Goal: Task Accomplishment & Management: Manage account settings

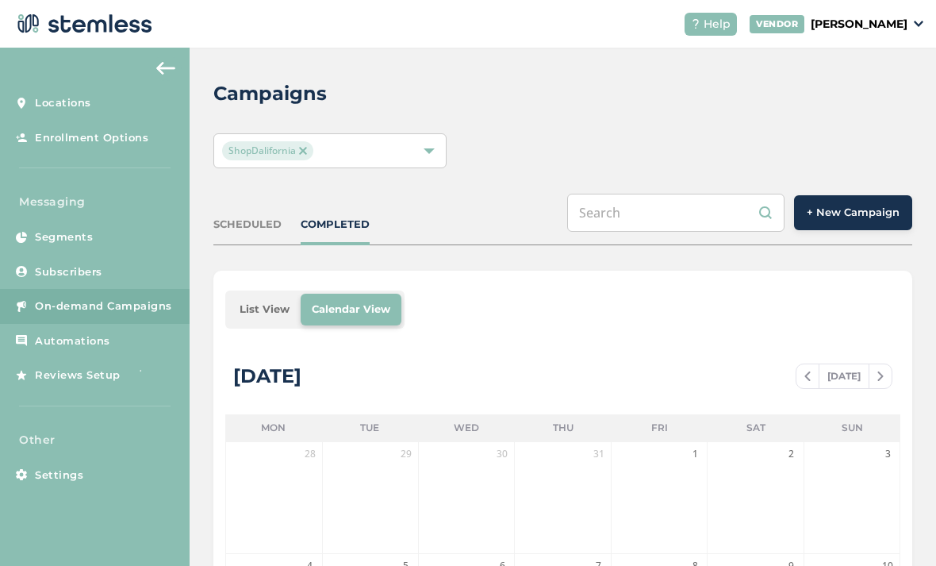
scroll to position [51, 0]
click at [110, 255] on link "Subscribers" at bounding box center [95, 272] width 190 height 35
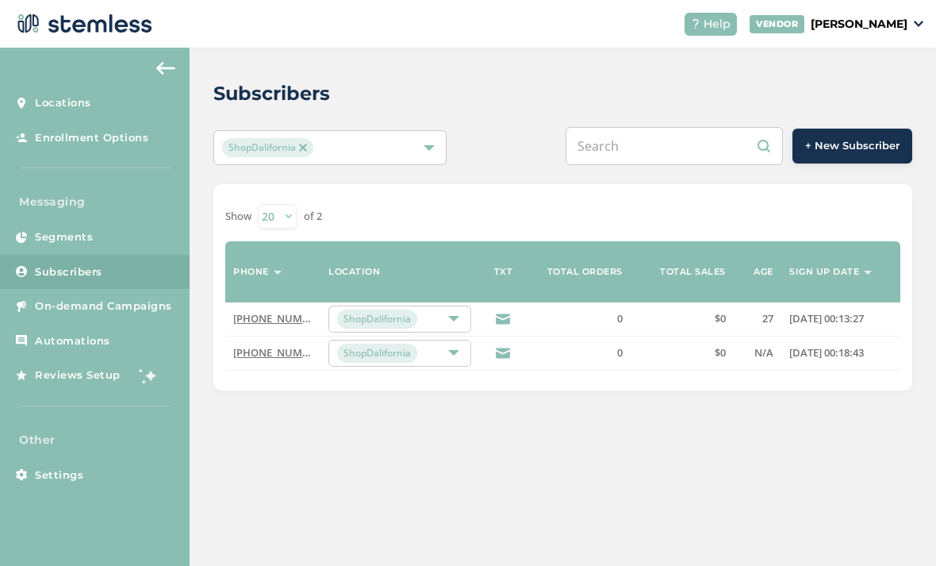
click at [113, 298] on span "On-demand Campaigns" at bounding box center [103, 306] width 137 height 16
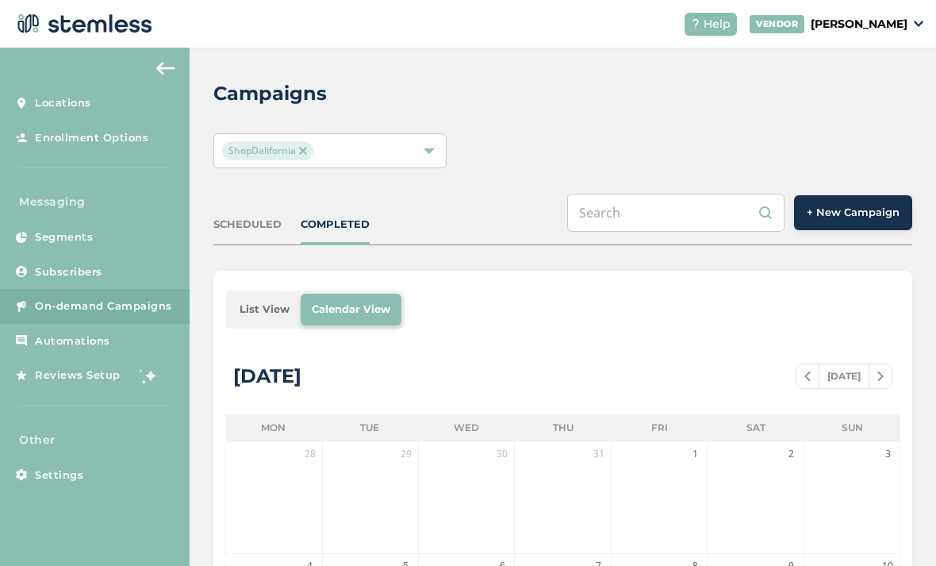
click at [842, 205] on span "+ New Campaign" at bounding box center [853, 213] width 93 height 16
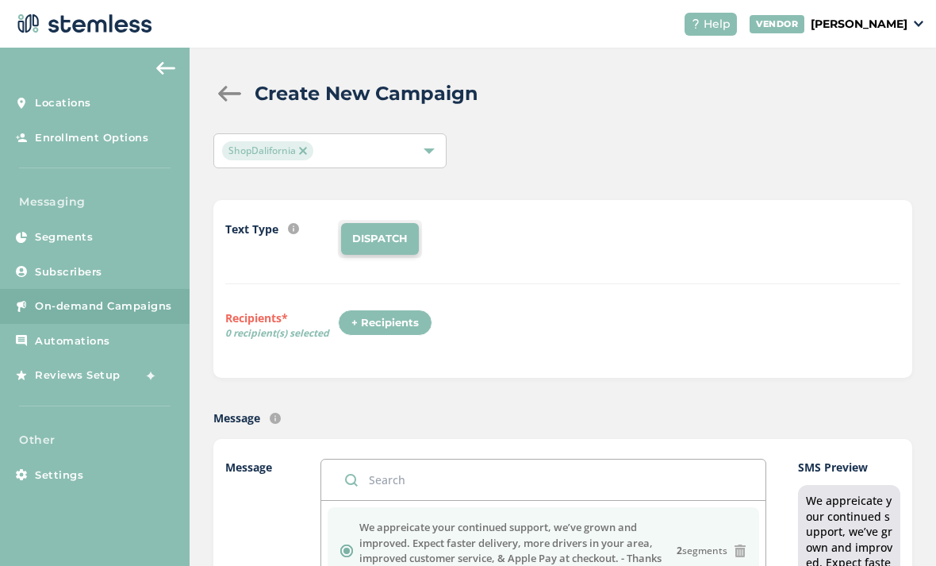
click at [125, 255] on link "Subscribers" at bounding box center [95, 272] width 190 height 35
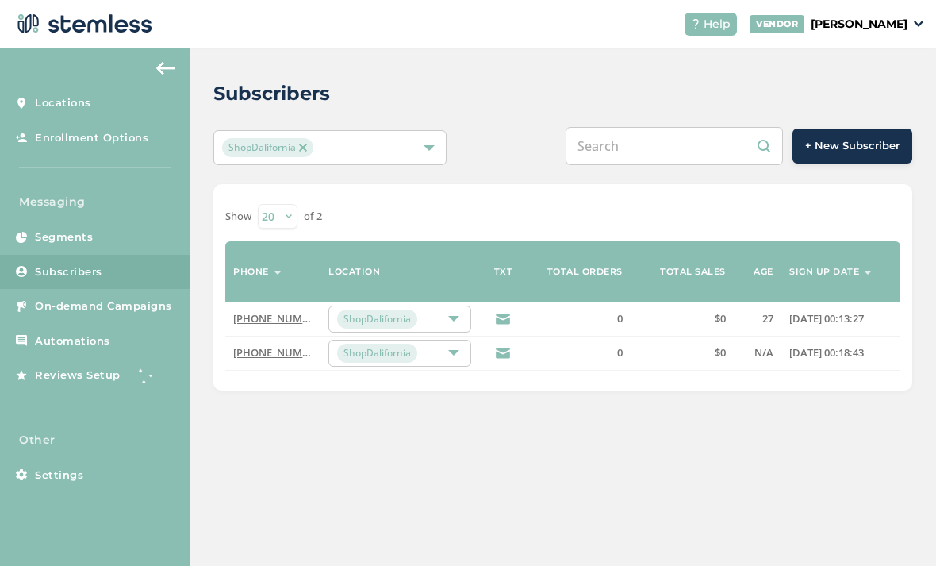
click at [858, 129] on button "+ New Subscriber" at bounding box center [852, 146] width 120 height 35
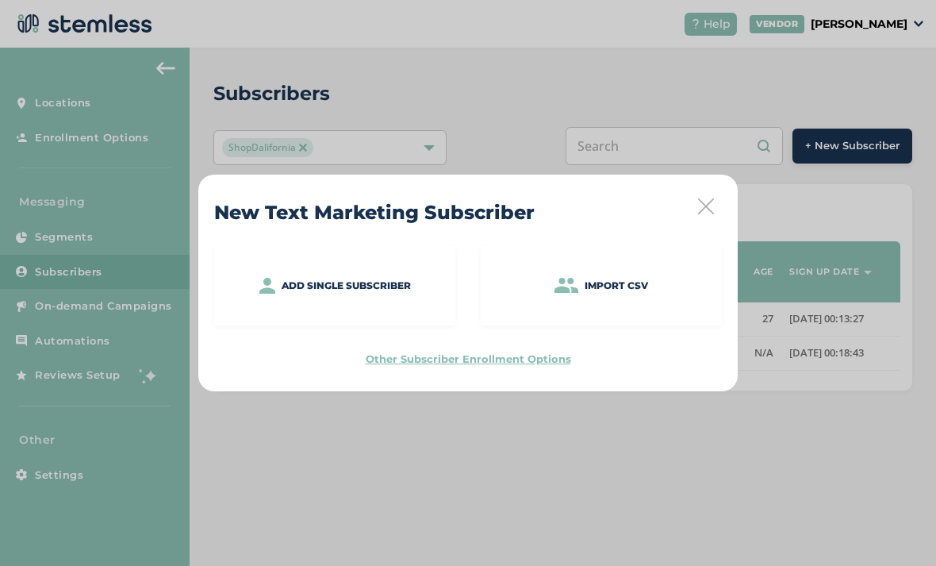
click at [647, 289] on p "Import CSV" at bounding box center [616, 285] width 63 height 14
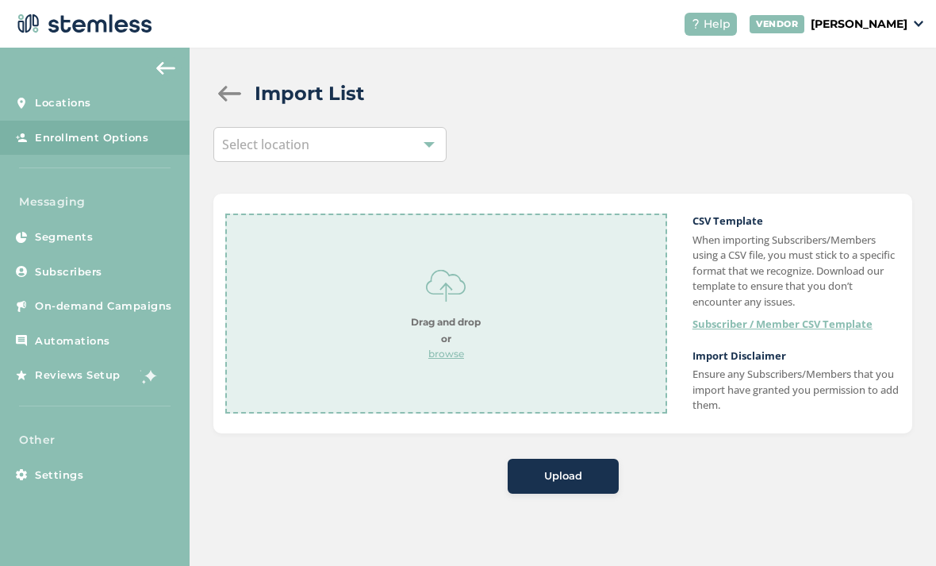
click at [492, 329] on div "Drag and drop or browse" at bounding box center [446, 313] width 442 height 200
click at [593, 477] on div "Upload" at bounding box center [563, 476] width 86 height 16
click at [190, 149] on link "Enrollment Options" at bounding box center [95, 138] width 190 height 35
click at [585, 459] on button "Upload" at bounding box center [563, 476] width 111 height 35
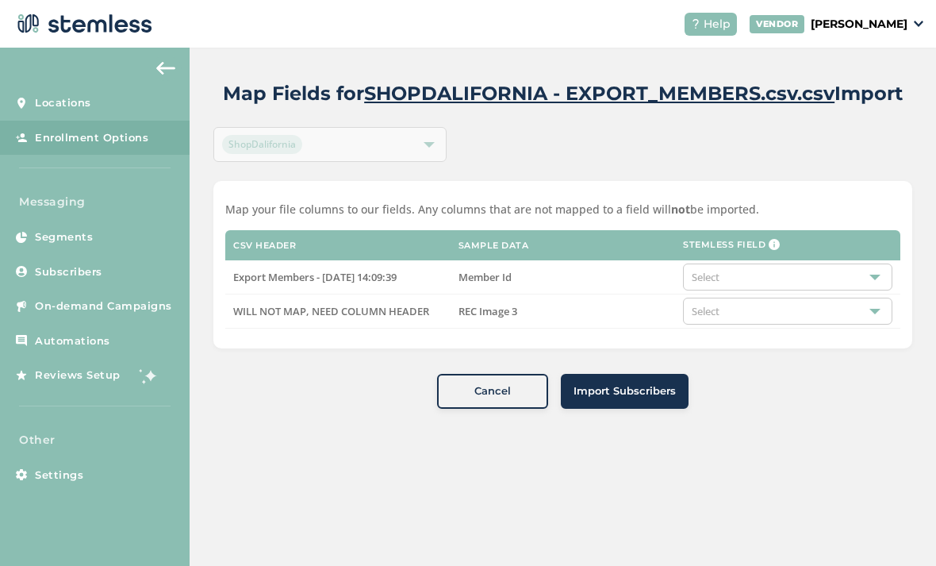
click at [834, 297] on div "Select" at bounding box center [787, 310] width 209 height 27
click at [815, 341] on li "Do not map" at bounding box center [788, 341] width 208 height 27
click at [827, 281] on div "Select" at bounding box center [787, 276] width 209 height 27
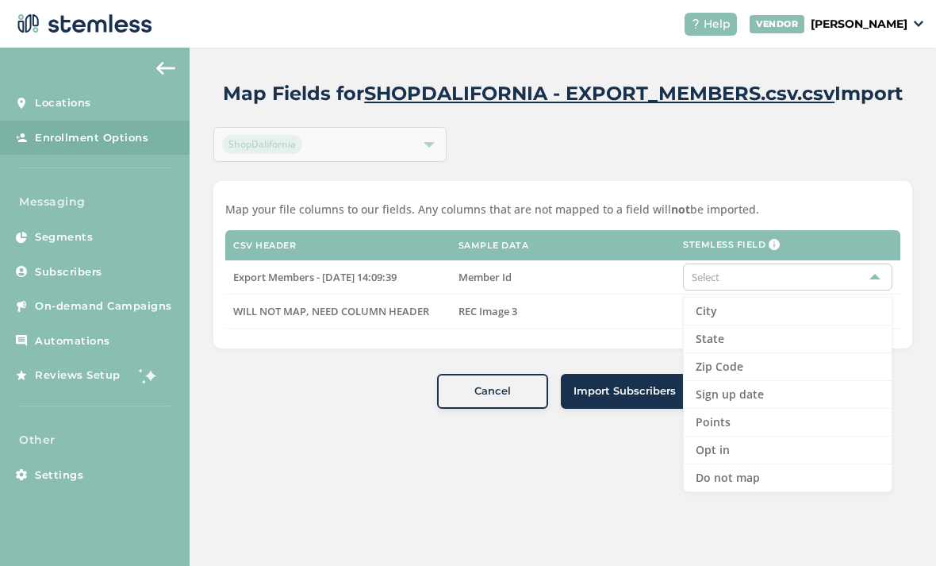
scroll to position [163, 0]
click at [786, 359] on li "Zip Code" at bounding box center [788, 367] width 208 height 28
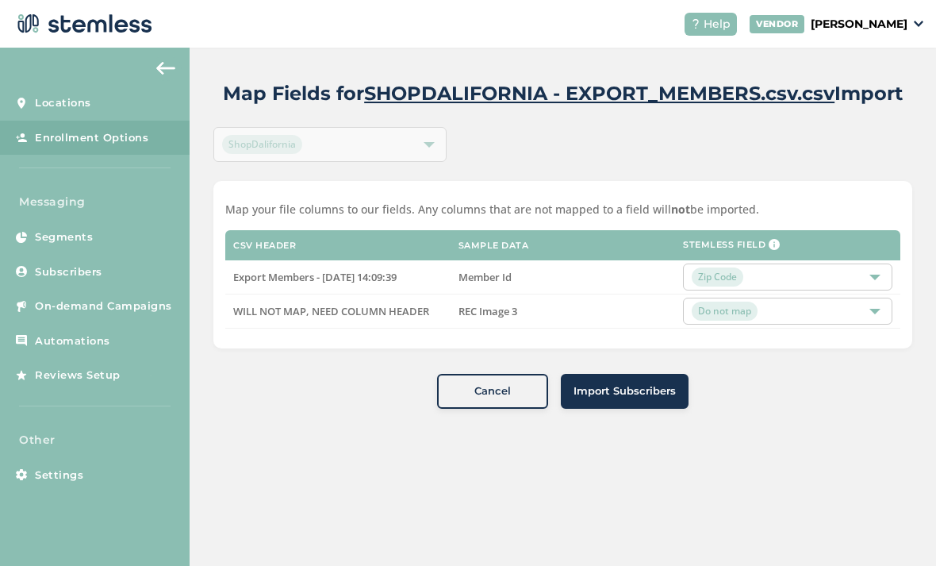
click at [645, 399] on button "Import Subscribers" at bounding box center [625, 391] width 128 height 35
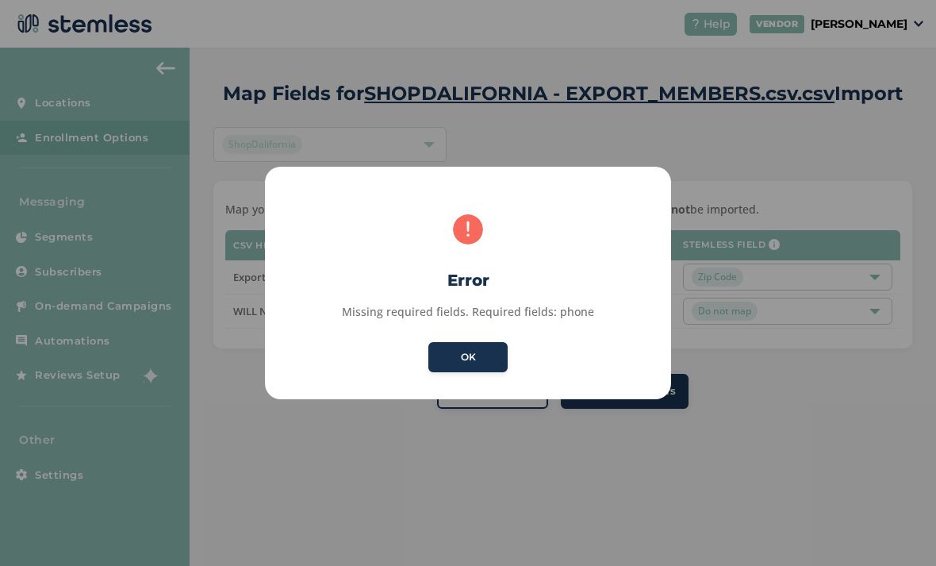
click at [473, 359] on button "OK" at bounding box center [467, 357] width 79 height 30
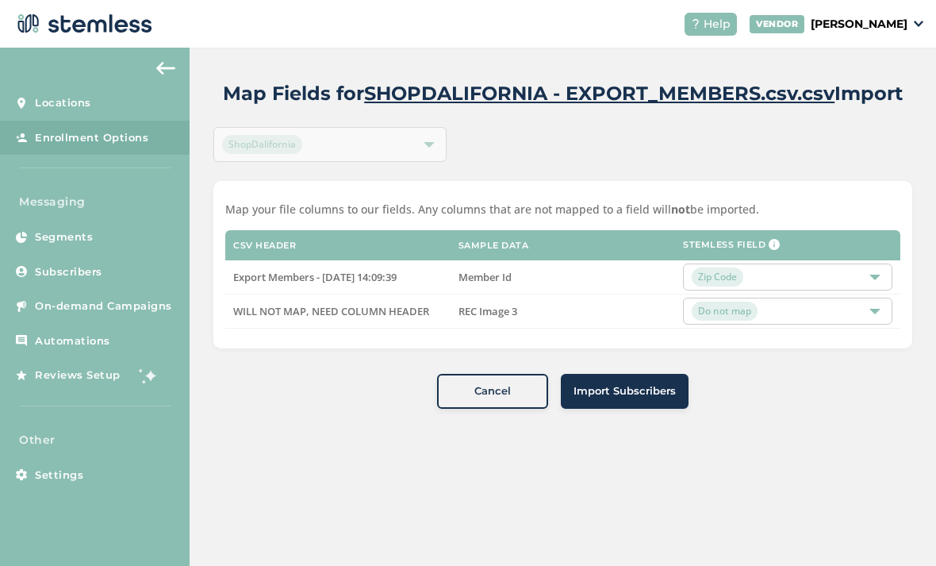
click at [876, 280] on div at bounding box center [874, 276] width 11 height 11
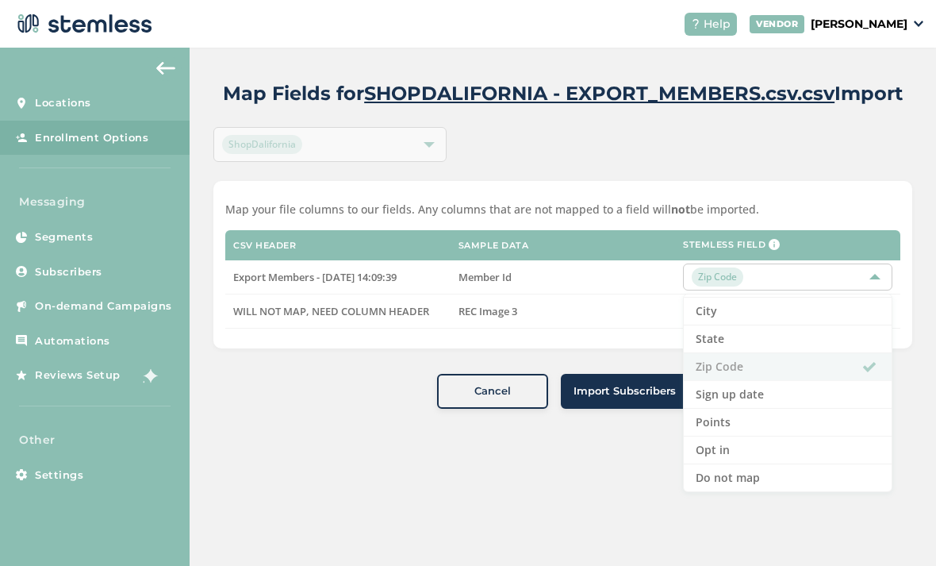
click at [765, 478] on li "Do not map" at bounding box center [788, 477] width 208 height 27
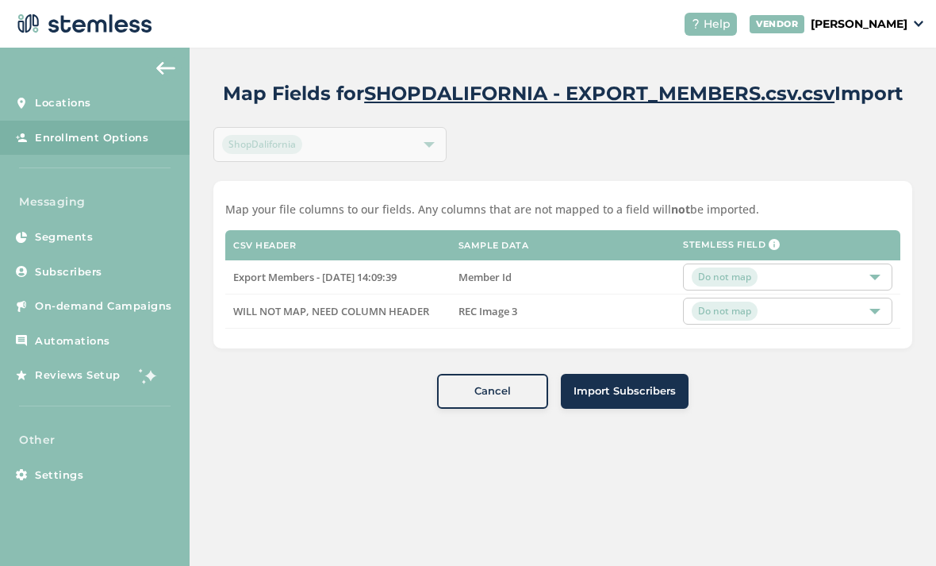
click at [649, 398] on span "Import Subscribers" at bounding box center [625, 391] width 102 height 16
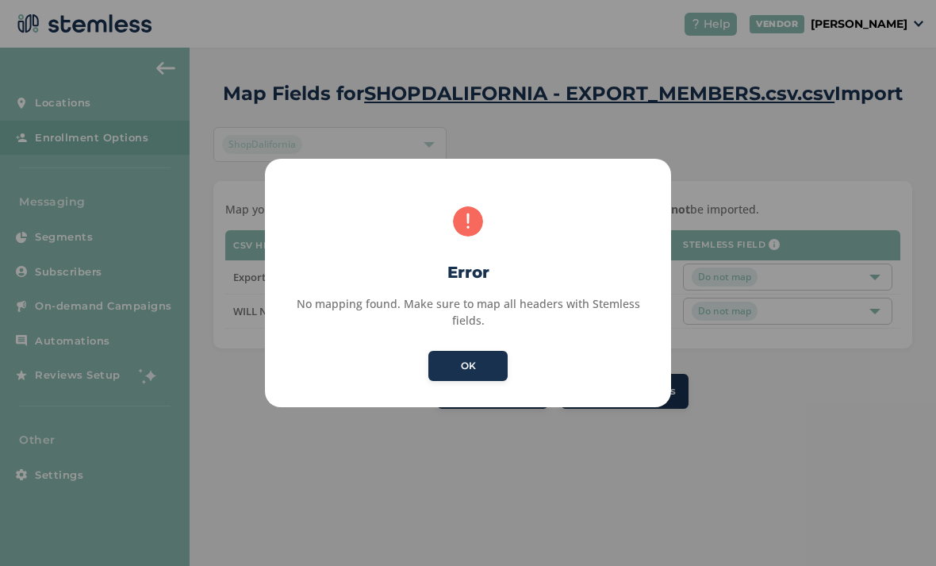
click at [474, 357] on button "OK" at bounding box center [467, 366] width 79 height 30
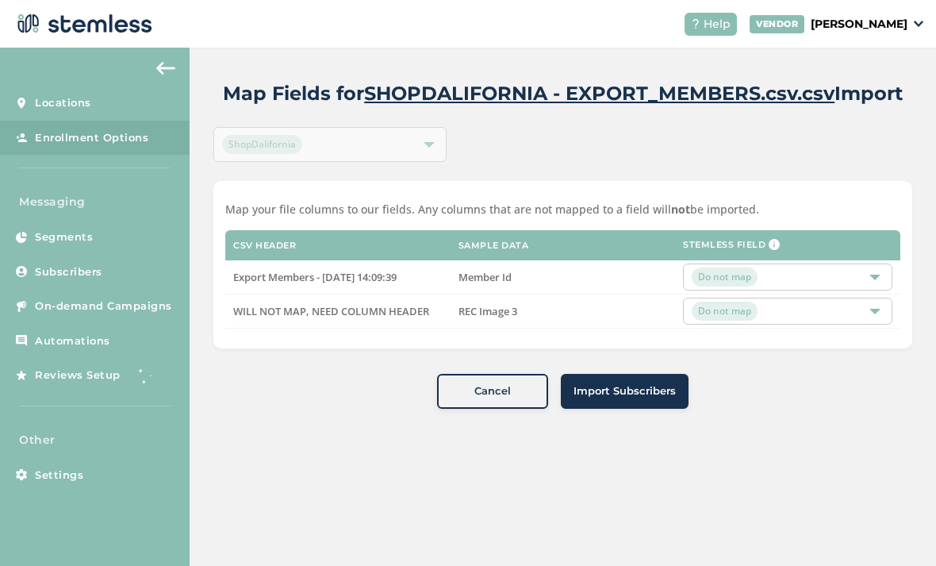
click at [816, 279] on div "Do not map" at bounding box center [780, 276] width 176 height 19
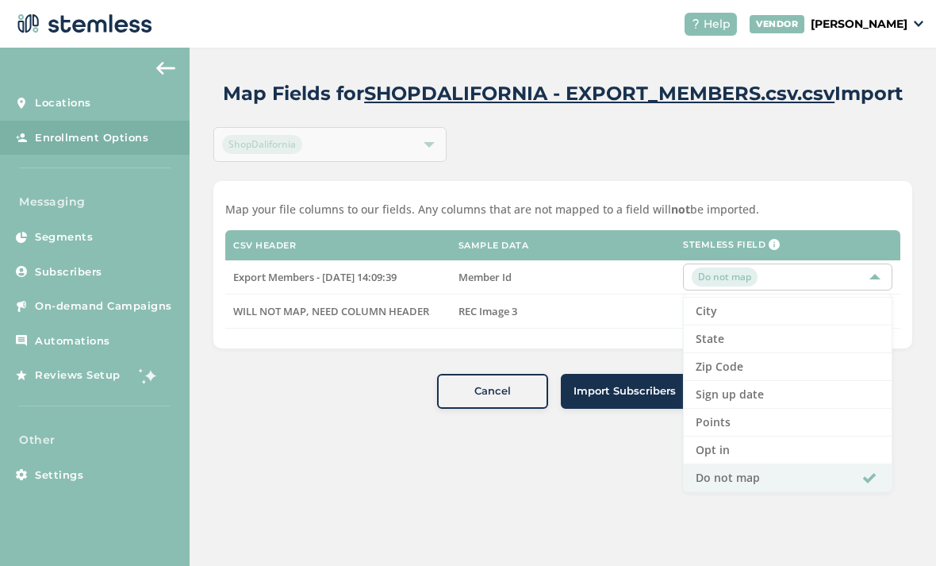
click at [761, 451] on li "Opt in" at bounding box center [788, 450] width 208 height 28
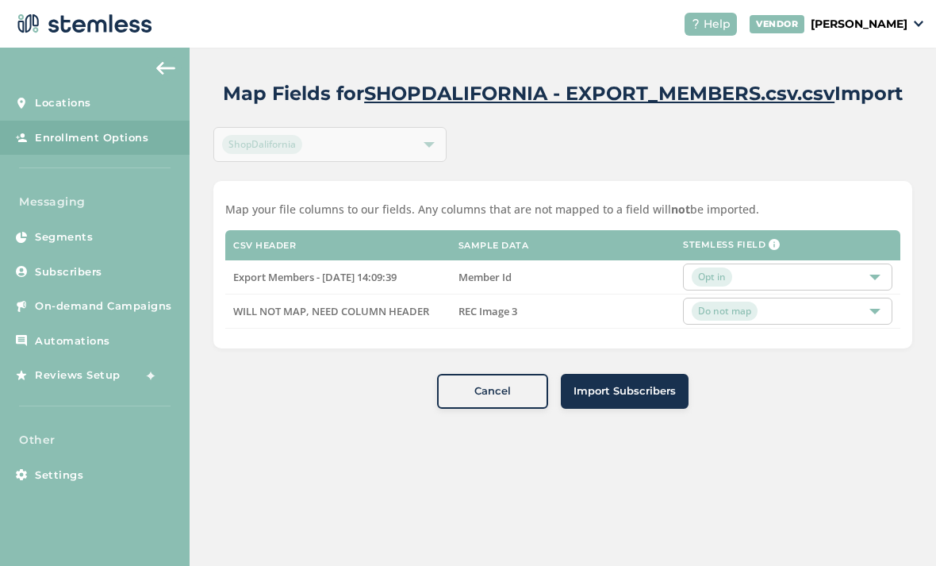
click at [657, 390] on span "Import Subscribers" at bounding box center [625, 391] width 102 height 16
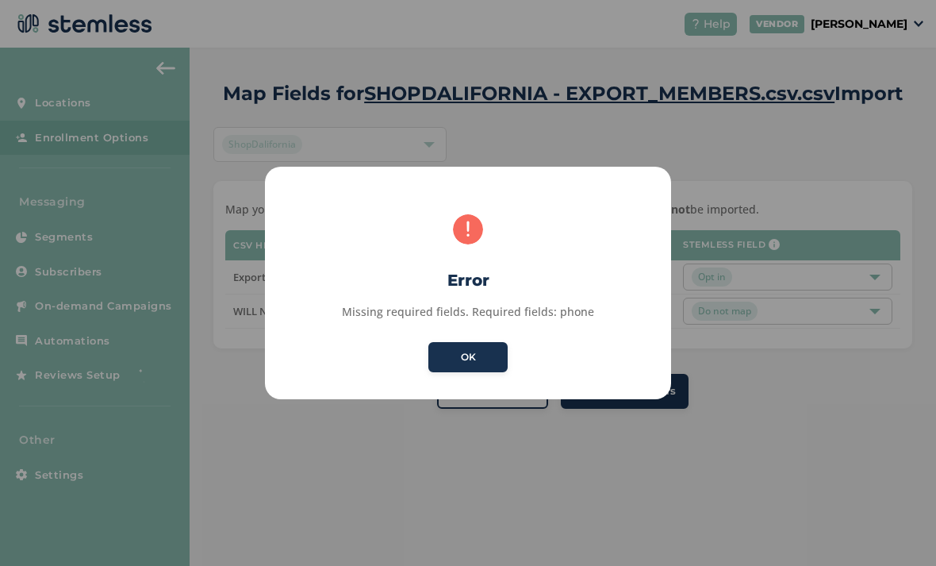
click at [489, 360] on button "OK" at bounding box center [467, 357] width 79 height 30
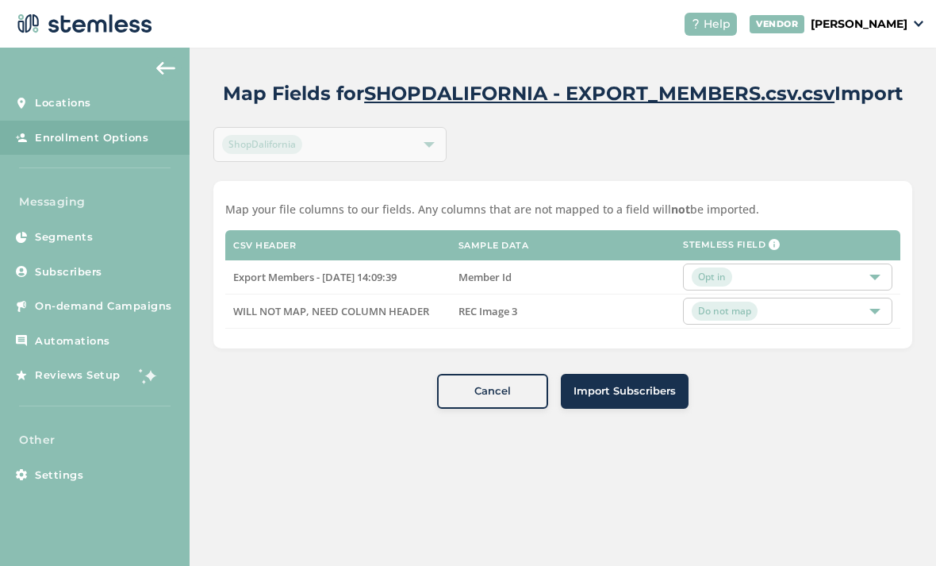
click at [823, 287] on div "Opt in" at bounding box center [787, 276] width 209 height 27
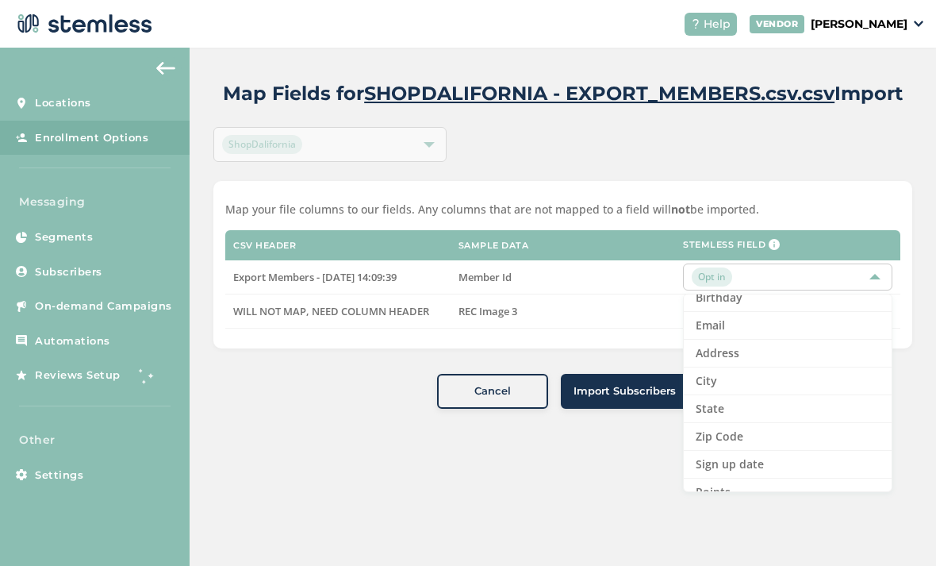
scroll to position [94, 0]
click at [741, 382] on li "City" at bounding box center [788, 380] width 208 height 28
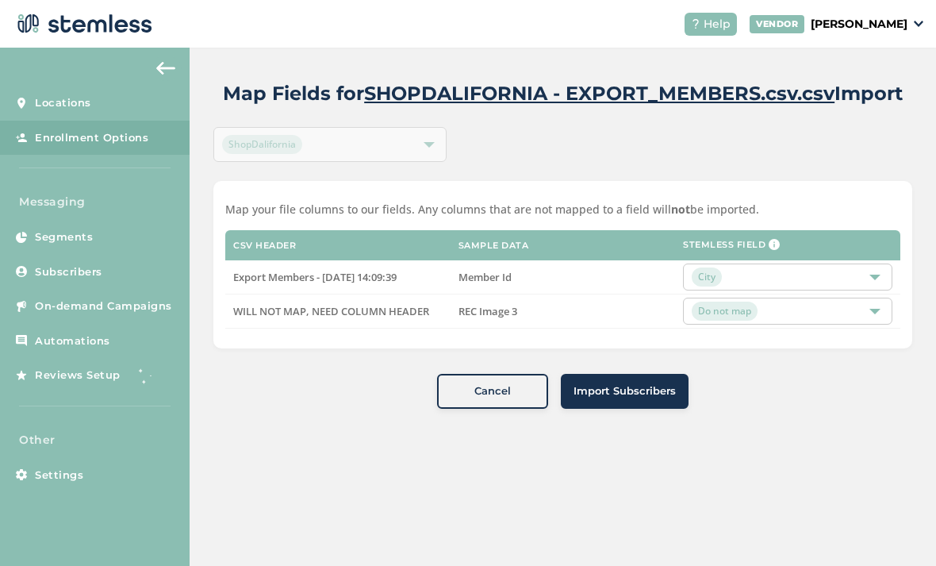
click at [651, 395] on span "Import Subscribers" at bounding box center [625, 391] width 102 height 16
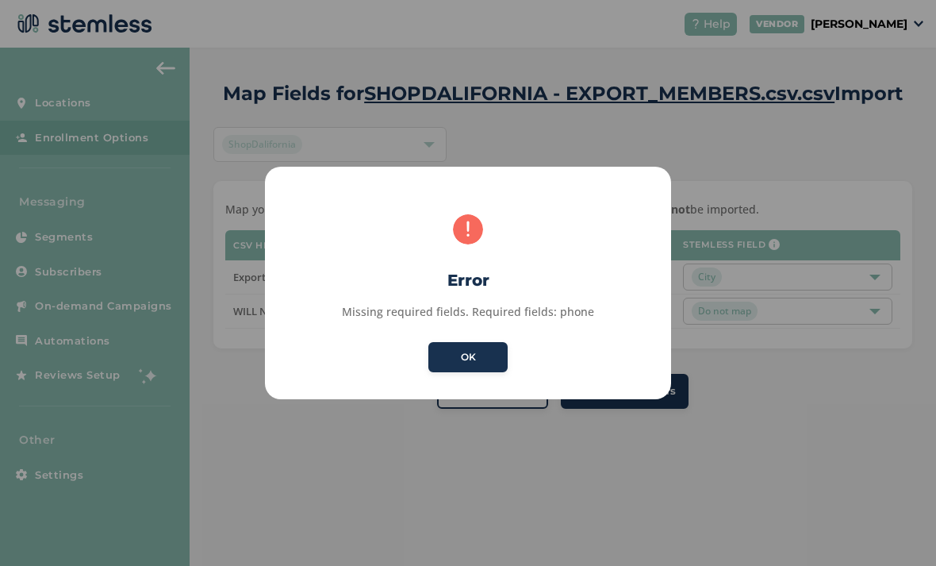
click at [496, 358] on button "OK" at bounding box center [467, 357] width 79 height 30
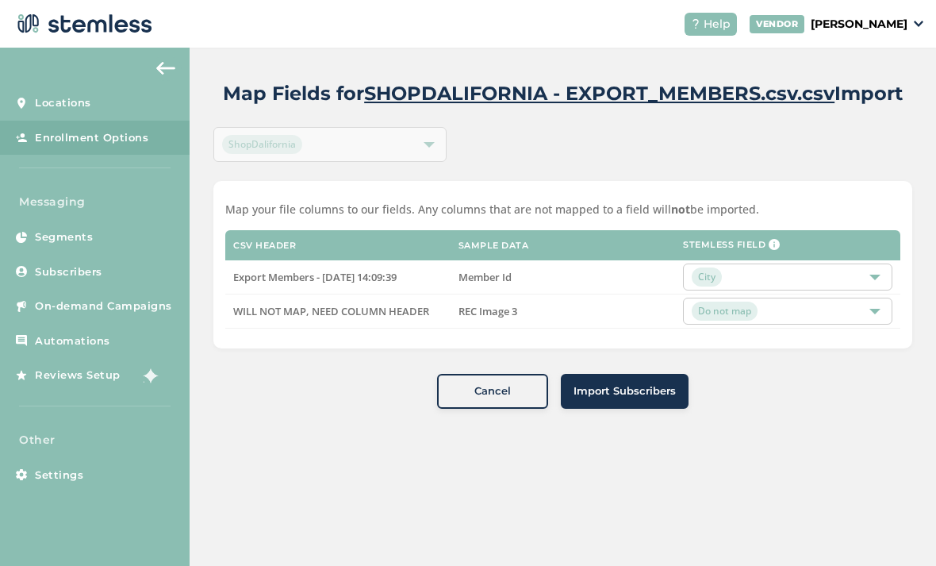
click at [783, 275] on div "City" at bounding box center [780, 276] width 176 height 19
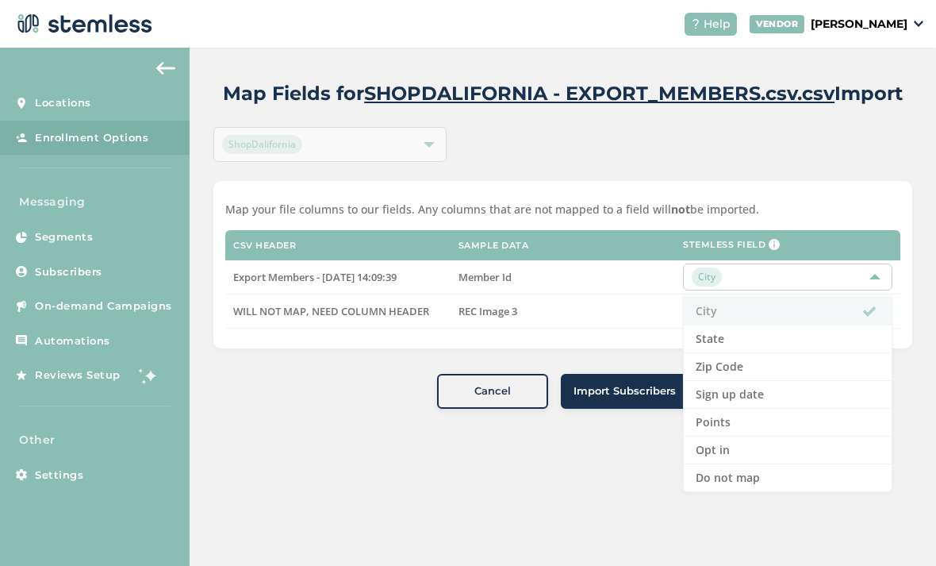
scroll to position [163, 0]
click at [741, 365] on li "Zip Code" at bounding box center [788, 367] width 208 height 28
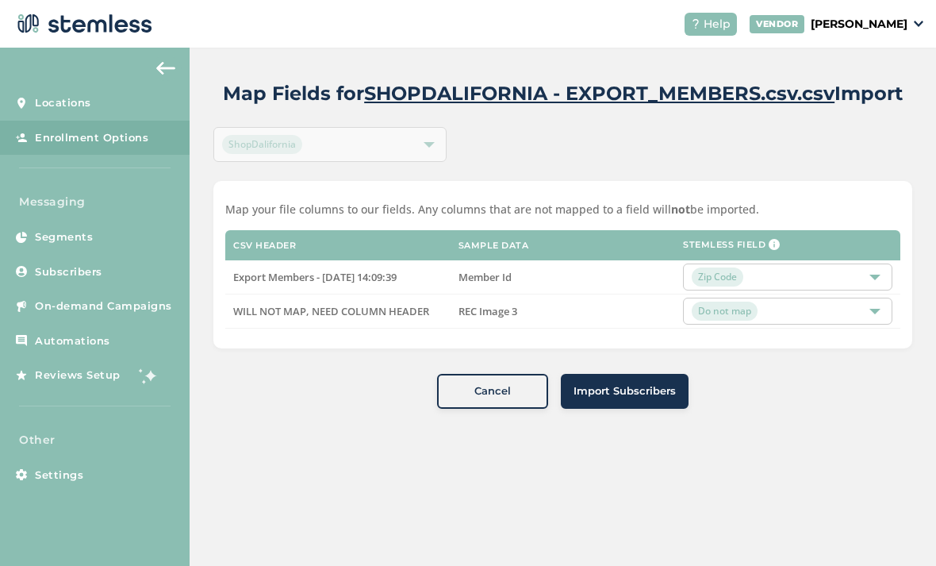
click at [631, 392] on span "Import Subscribers" at bounding box center [625, 391] width 102 height 16
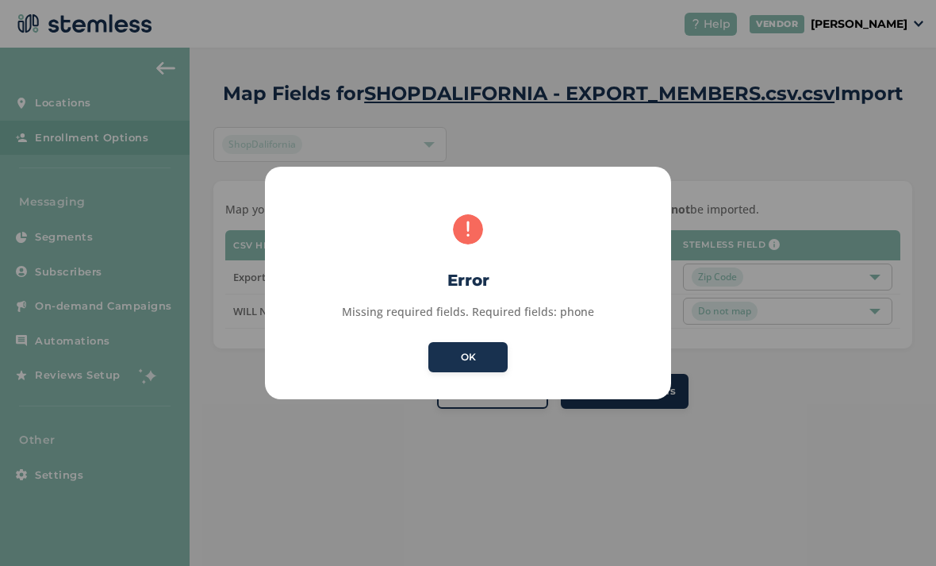
click at [501, 355] on button "OK" at bounding box center [467, 357] width 79 height 30
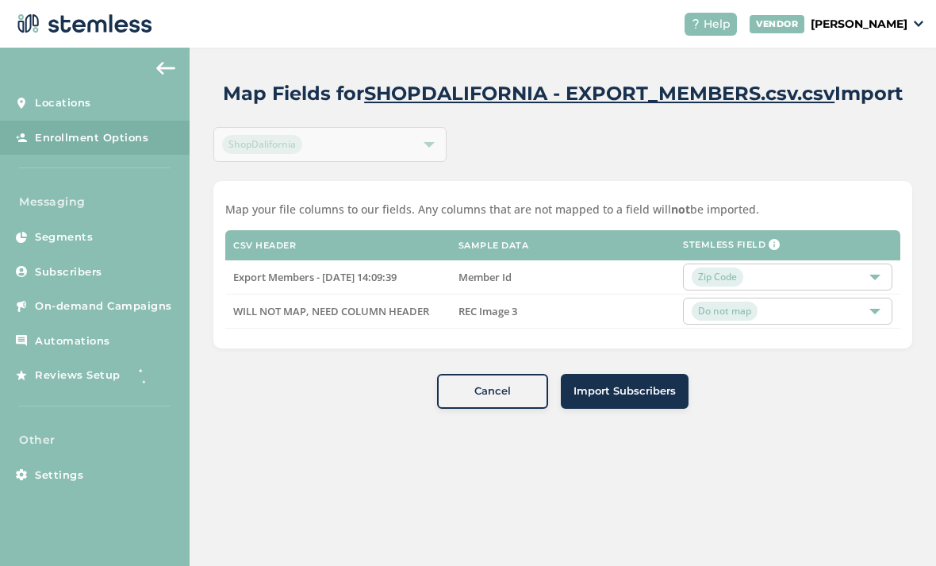
click at [803, 275] on div "Zip Code" at bounding box center [780, 276] width 176 height 19
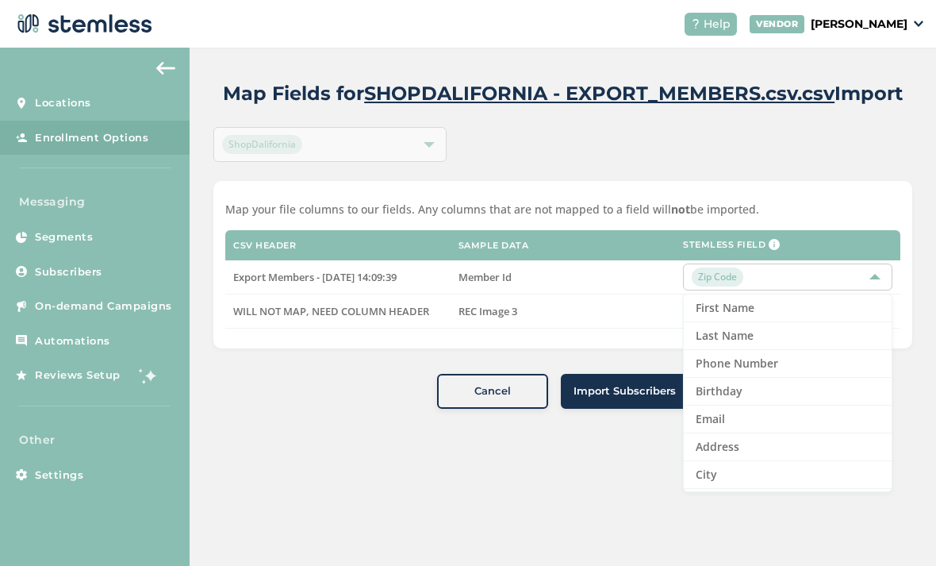
click at [772, 363] on li "Phone Number" at bounding box center [788, 364] width 208 height 28
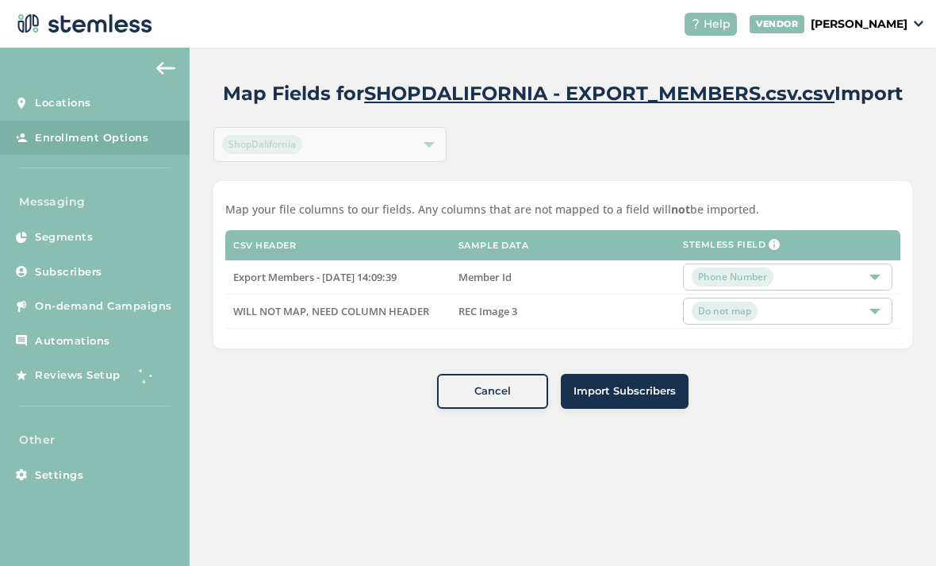
click at [631, 394] on span "Import Subscribers" at bounding box center [625, 391] width 102 height 16
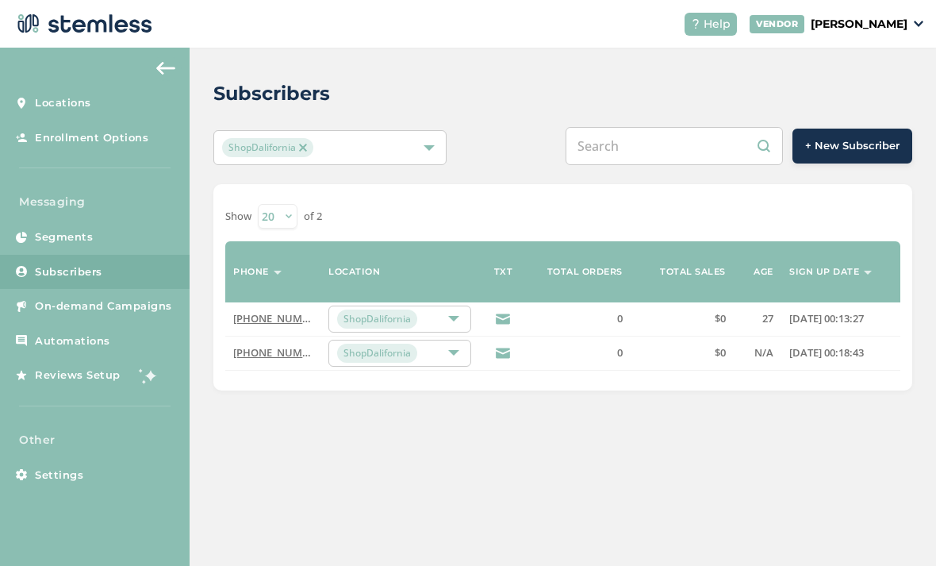
click at [848, 139] on span "+ New Subscriber" at bounding box center [852, 146] width 94 height 16
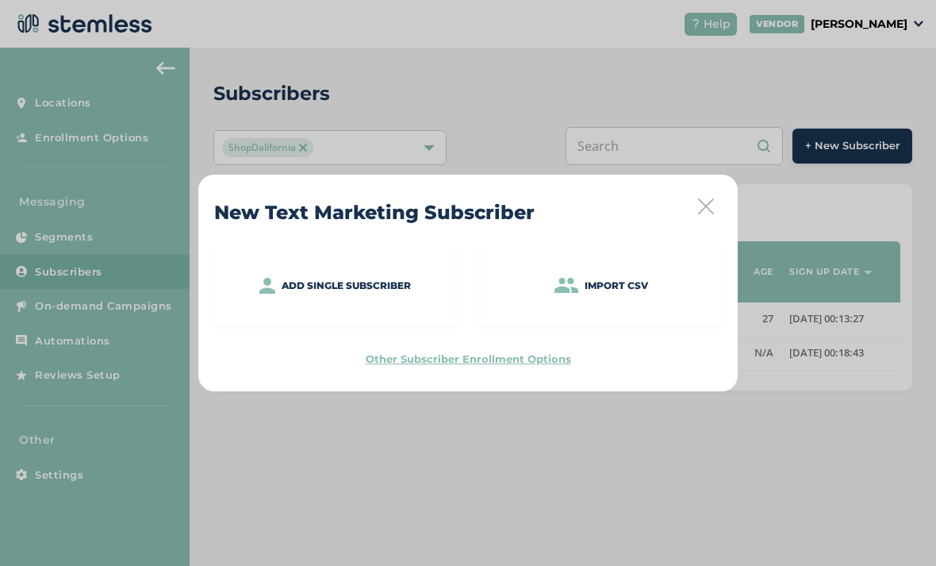
click at [539, 348] on div "Add single subscriber Import CSV Other Subscriber Enrollment Options" at bounding box center [468, 306] width 508 height 121
click at [539, 358] on label "Other Subscriber Enrollment Options" at bounding box center [468, 358] width 205 height 13
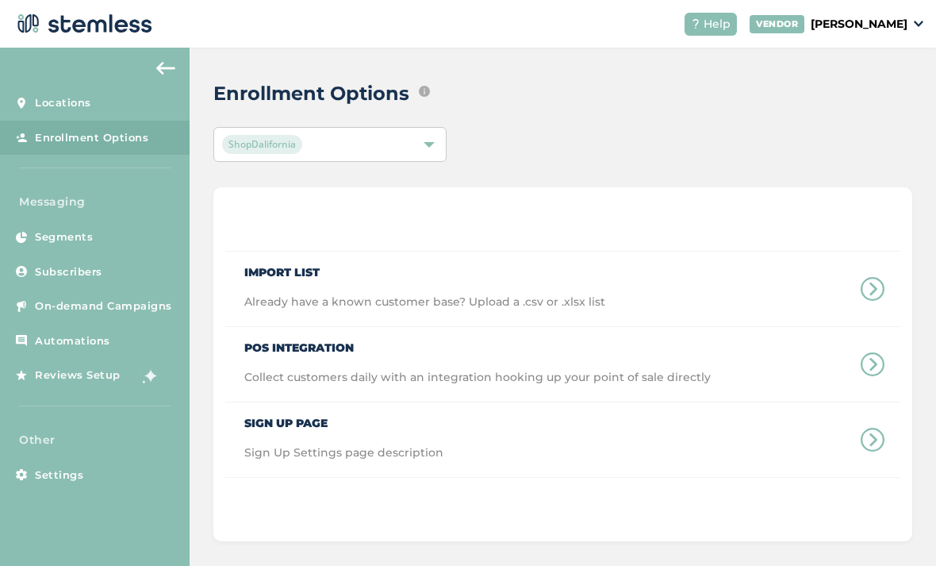
click at [739, 294] on div "Import List Already have a known customer base? Upload a .csv or .xlsx list" at bounding box center [562, 288] width 675 height 75
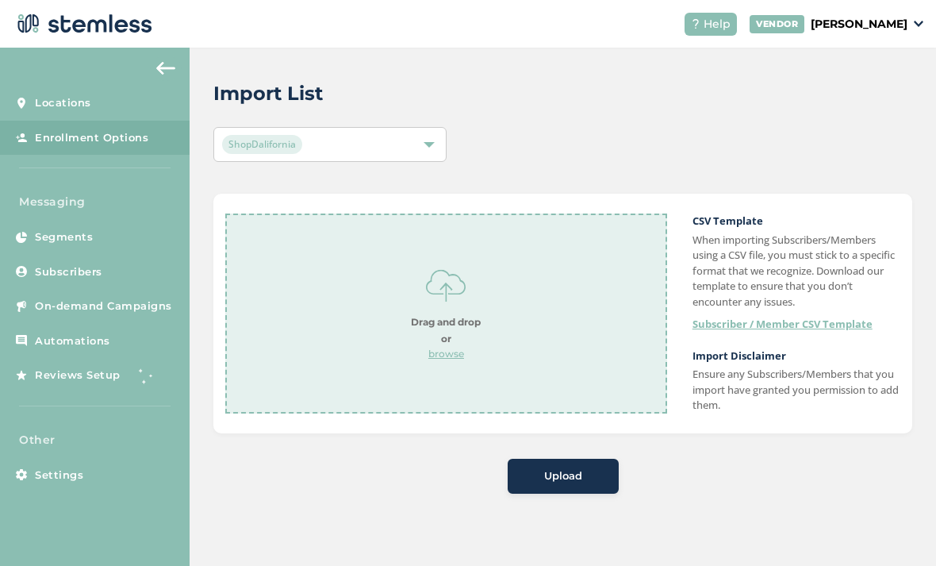
click at [169, 69] on img at bounding box center [165, 68] width 19 height 13
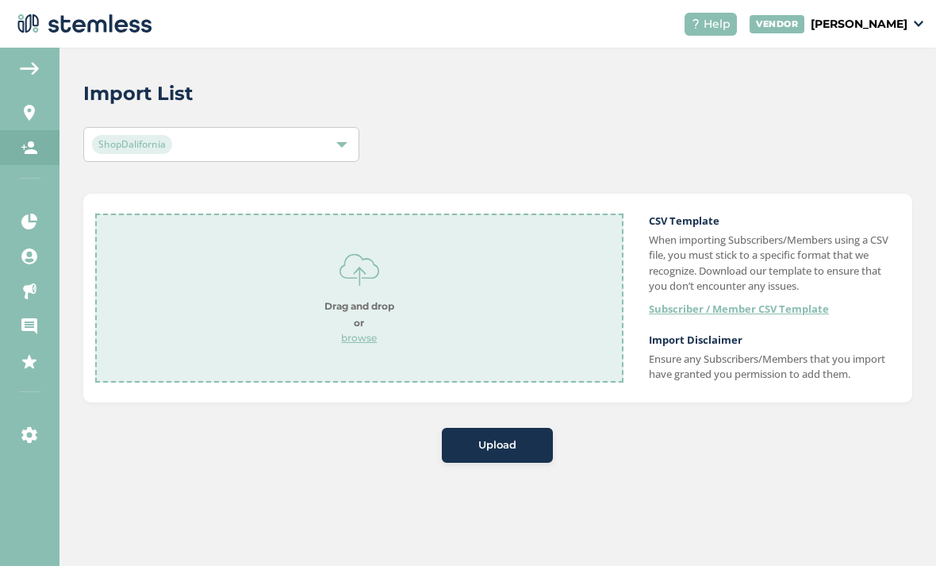
click at [25, 75] on img at bounding box center [29, 68] width 19 height 13
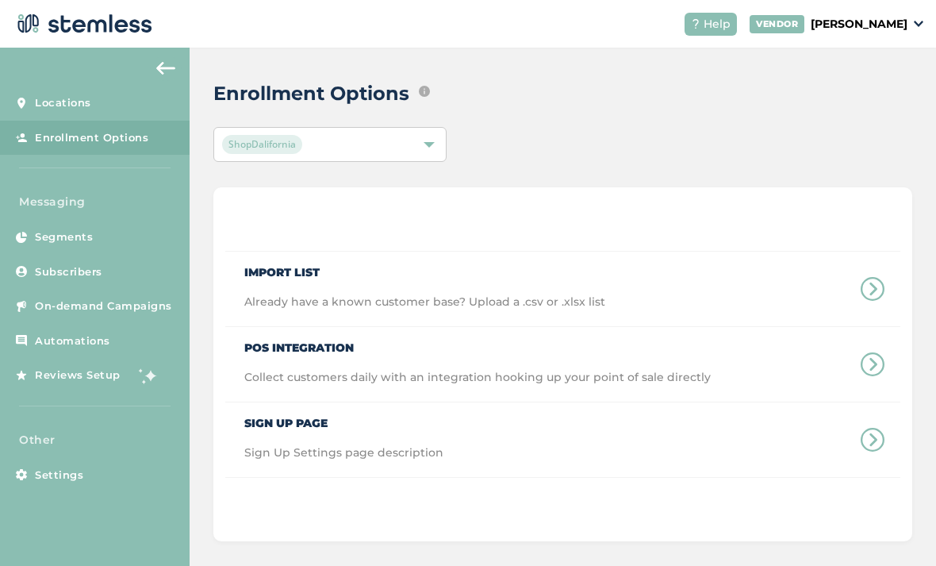
click at [680, 378] on span "Collect customers daily with an integration hooking up your point of sale direc…" at bounding box center [477, 385] width 466 height 33
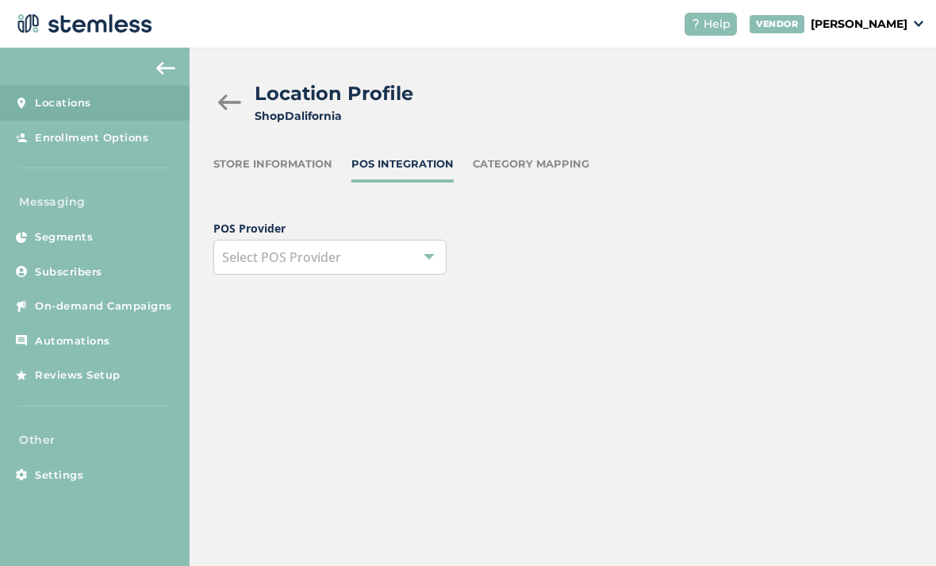
click at [439, 256] on div "Select POS Provider" at bounding box center [329, 257] width 233 height 35
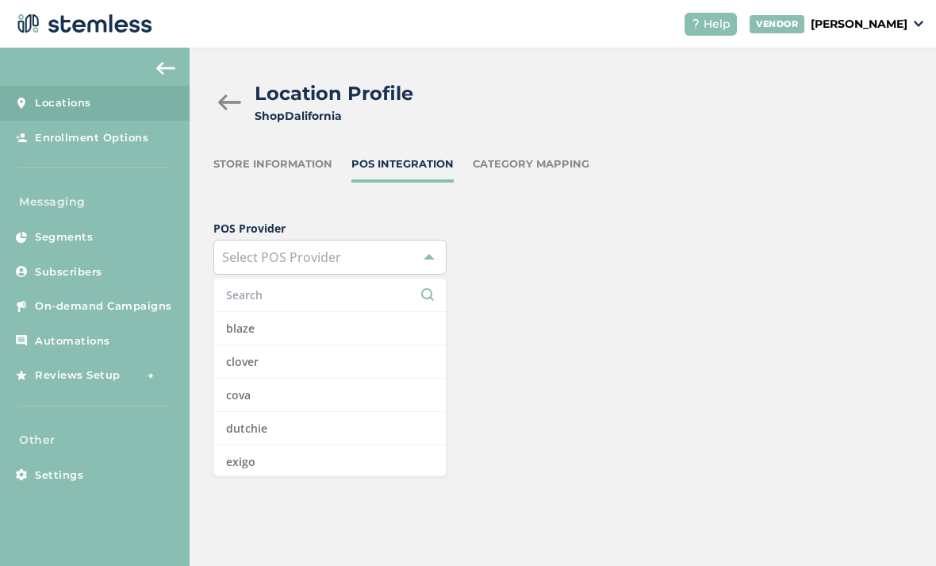
click at [432, 322] on li "blaze" at bounding box center [330, 328] width 232 height 33
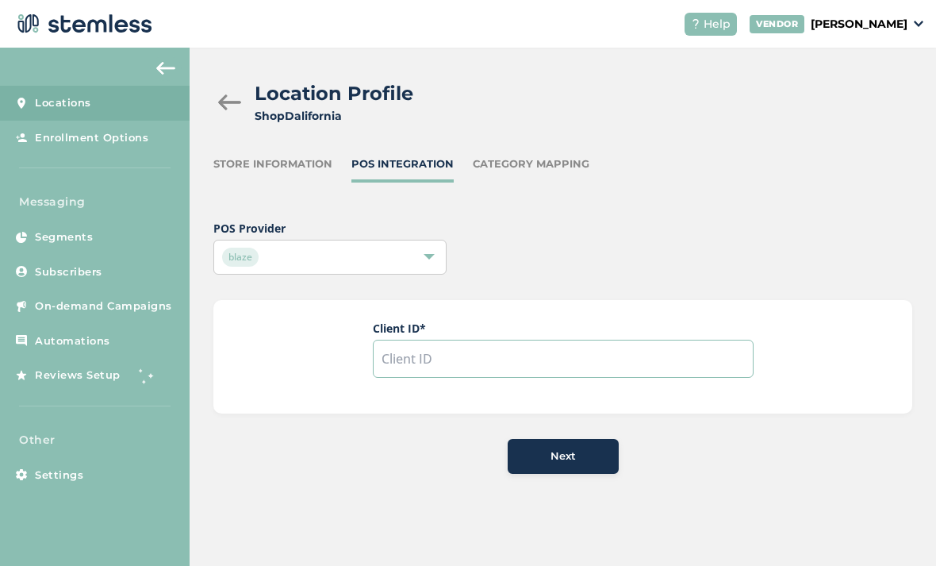
click at [649, 372] on input "text" at bounding box center [563, 359] width 381 height 38
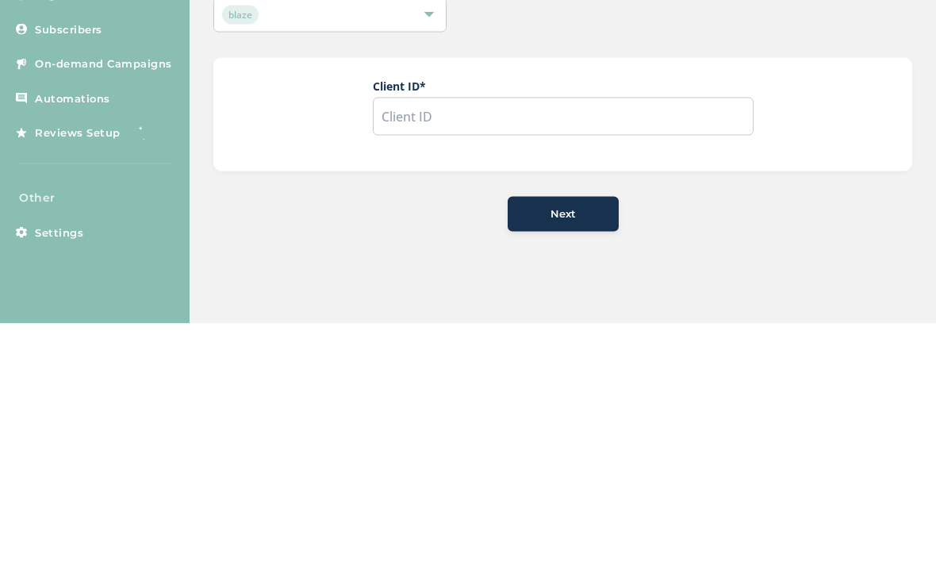
click at [780, 300] on div "Client ID *" at bounding box center [562, 356] width 699 height 113
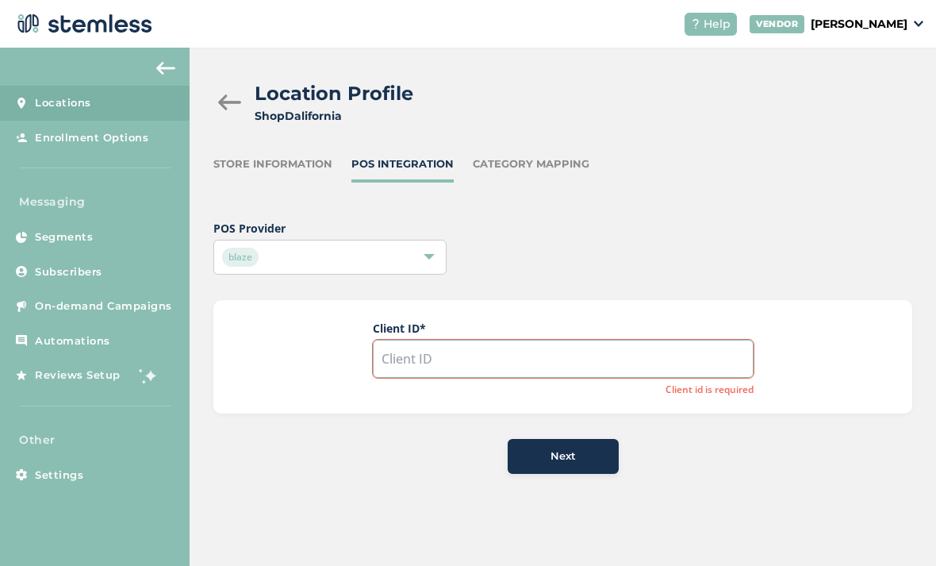
click at [633, 362] on input "text" at bounding box center [563, 359] width 381 height 38
click at [481, 358] on input "text" at bounding box center [563, 359] width 381 height 38
click at [632, 363] on input "text" at bounding box center [563, 359] width 381 height 38
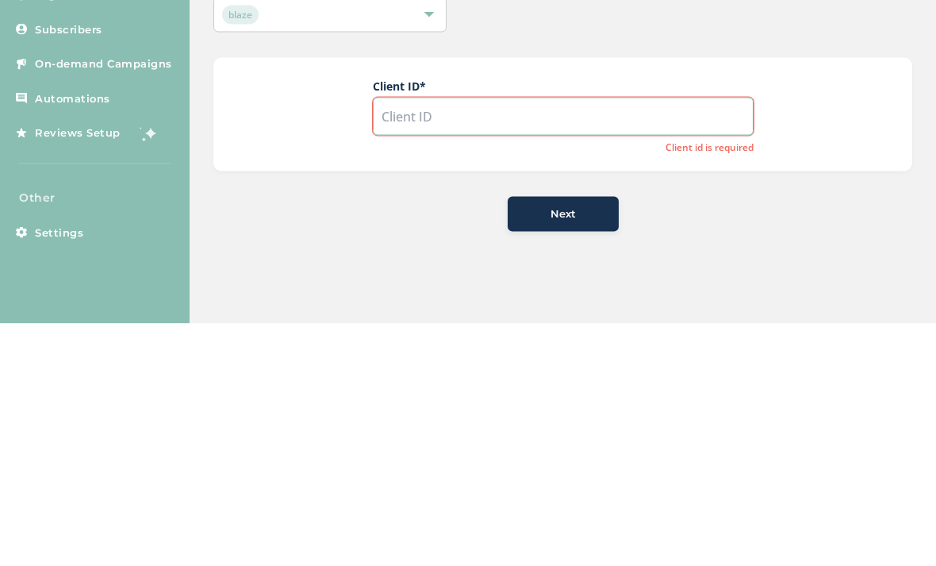
scroll to position [51, 0]
click at [869, 300] on div "Client ID * Client id is required" at bounding box center [562, 356] width 699 height 113
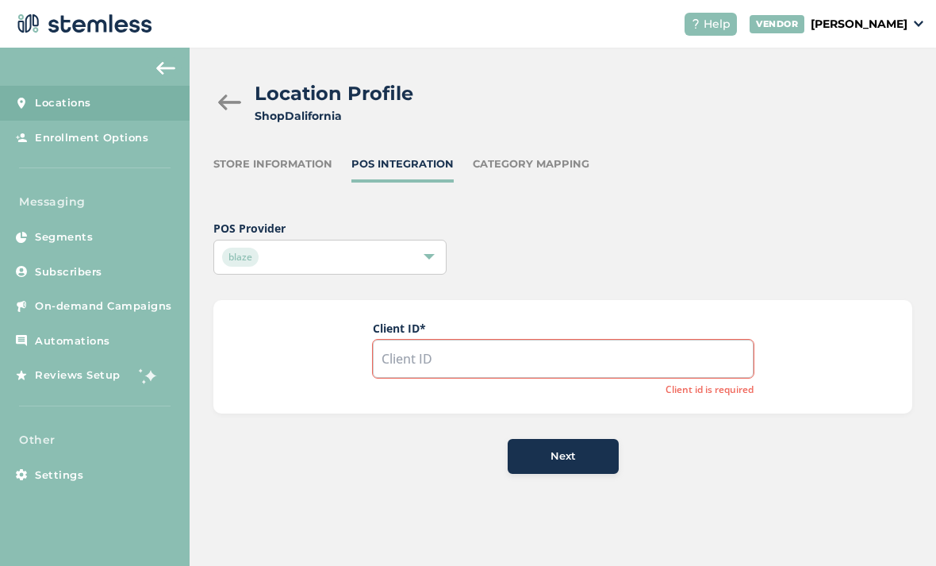
click at [900, 48] on div "Location Profile ShopDalifornia Store Information POS Integration Category Mapp…" at bounding box center [563, 277] width 746 height 458
click at [470, 356] on input "text" at bounding box center [563, 359] width 381 height 38
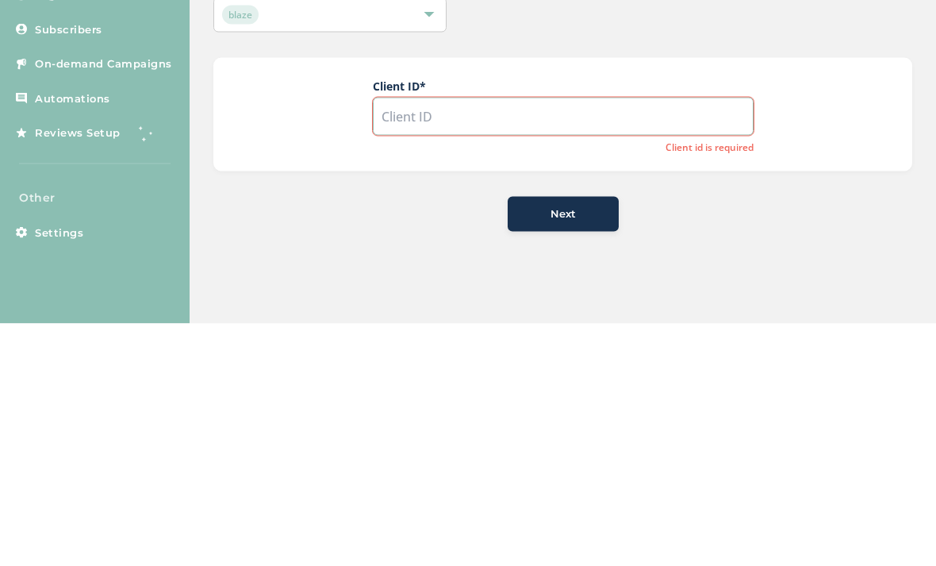
click at [470, 340] on input "text" at bounding box center [563, 359] width 381 height 38
paste input "5f2aa59efa7549199d4b5ef1ea44d52b"
type input "5f2aa59efa7549199d4b5ef1ea44d52b"
click at [558, 448] on span "Next" at bounding box center [563, 456] width 25 height 16
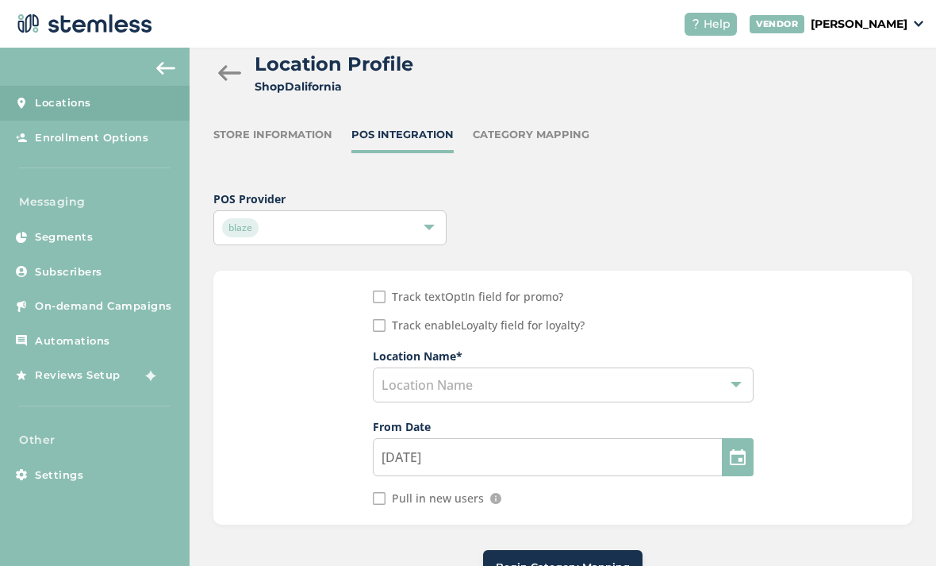
scroll to position [29, 0]
click at [670, 389] on div "Location Name" at bounding box center [563, 385] width 381 height 35
click at [609, 389] on div "Location Name" at bounding box center [563, 385] width 381 height 35
click at [600, 417] on li "ShopDalifornia" at bounding box center [563, 423] width 379 height 33
click at [375, 306] on div "Track textOptIn field for promo? Track enableLoyalty field for loyalty? Locatio…" at bounding box center [563, 398] width 381 height 214
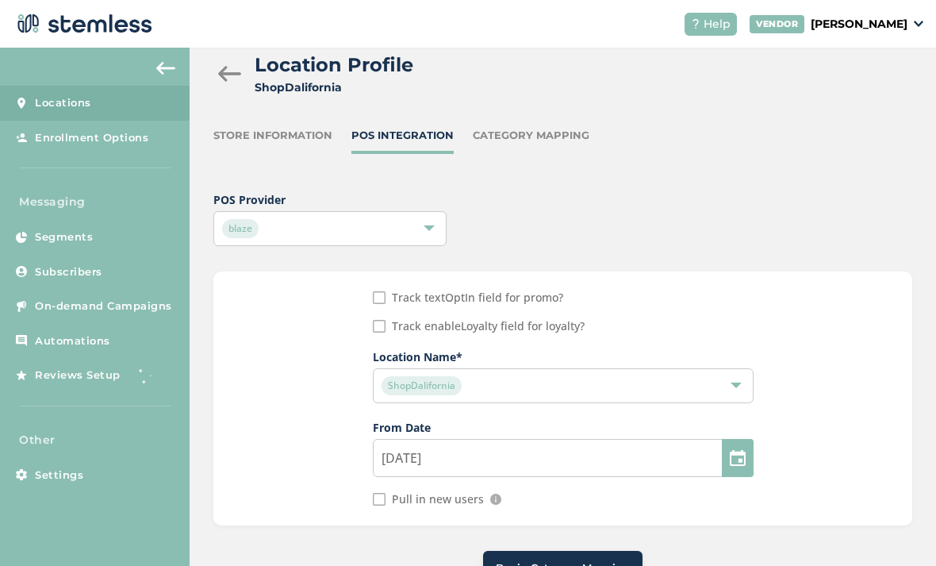
click at [384, 294] on input "POS Provider" at bounding box center [379, 297] width 13 height 13
click at [384, 291] on input "POS Provider" at bounding box center [379, 297] width 13 height 13
checkbox input "false"
click at [497, 493] on img at bounding box center [495, 498] width 11 height 11
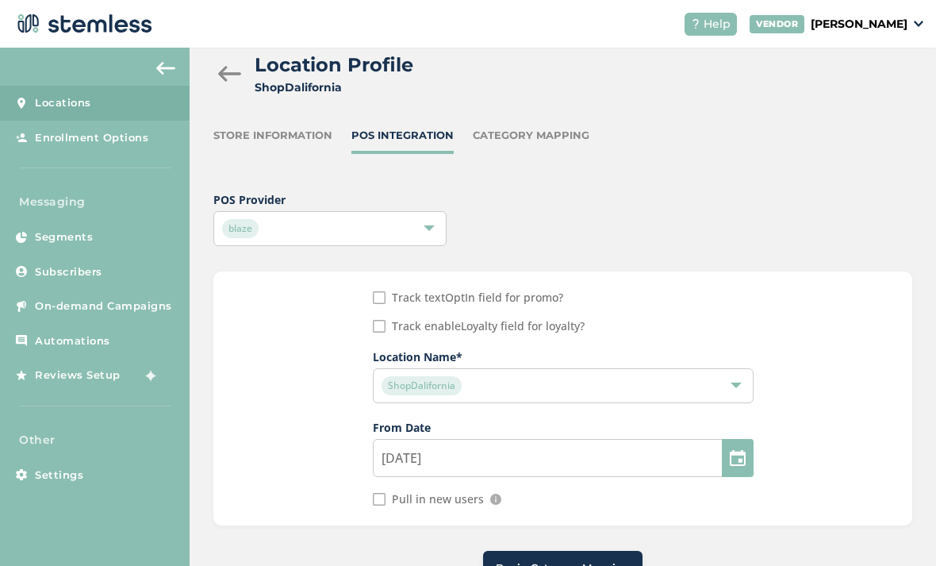
click at [373, 493] on input "Pull in new users" at bounding box center [379, 499] width 13 height 13
checkbox input "true"
click at [551, 560] on span "Begin Category Mapping" at bounding box center [563, 568] width 134 height 16
type input "[DATE]"
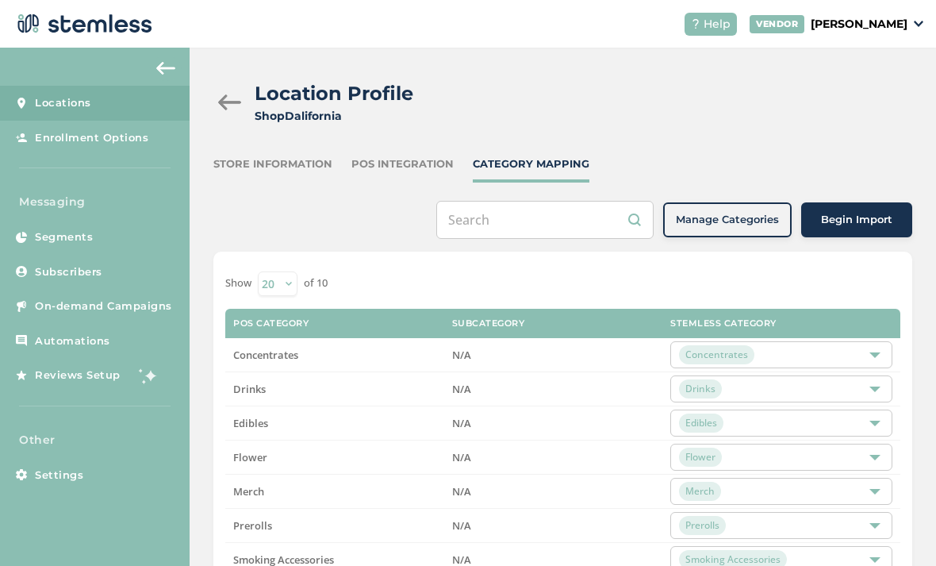
click at [403, 156] on div "POS Integration" at bounding box center [402, 164] width 102 height 16
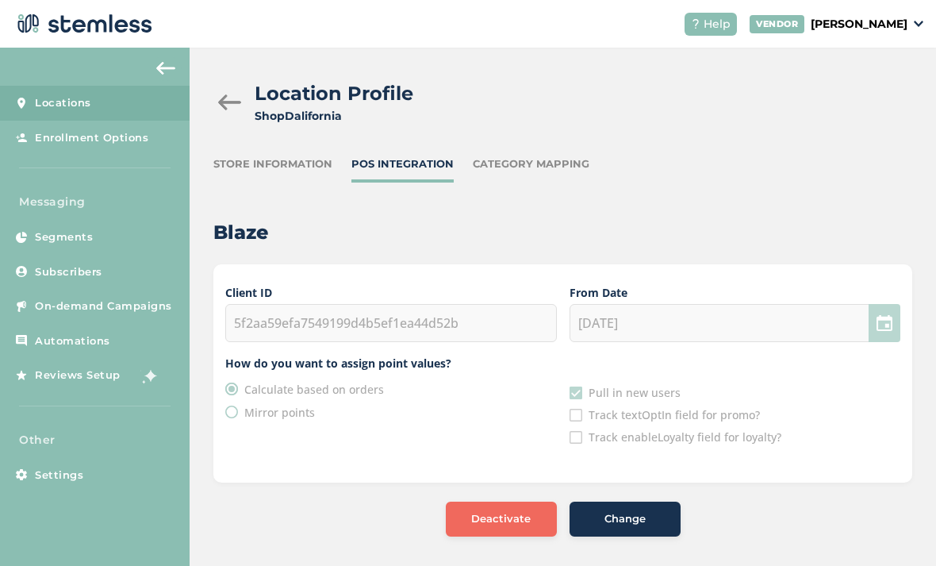
click at [294, 156] on div "Store Information" at bounding box center [272, 164] width 119 height 16
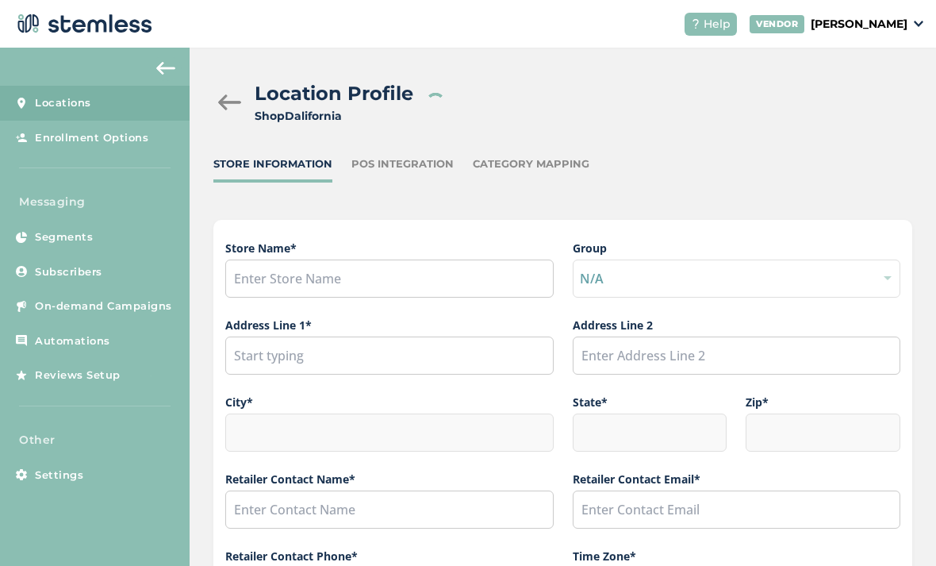
type input "ShopDalifornia"
type input "[STREET_ADDRESS]"
type input "[GEOGRAPHIC_DATA]"
type input "75233"
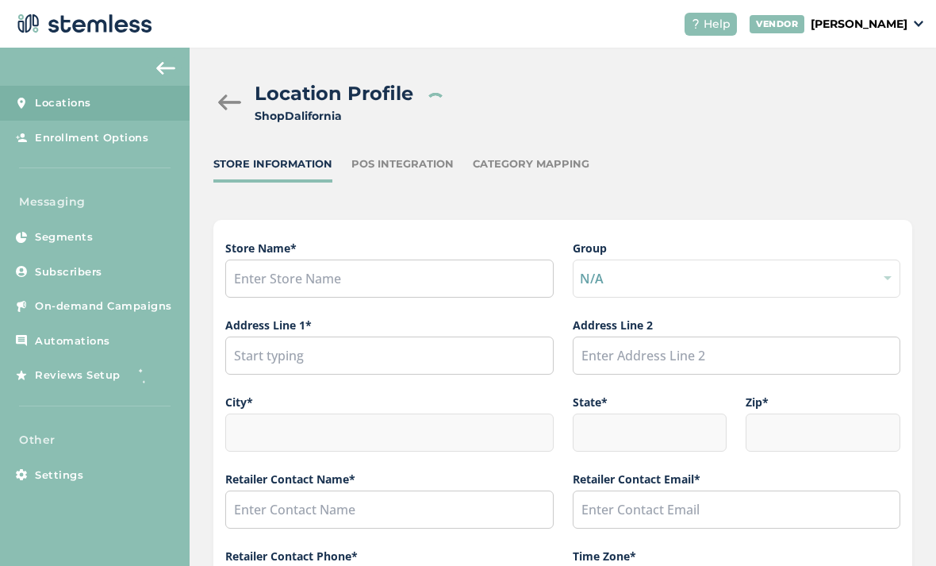
type input "[PERSON_NAME]"
type input "[EMAIL_ADDRESS][DOMAIN_NAME]"
type input "[PHONE_NUMBER]"
type input "America/[GEOGRAPHIC_DATA]"
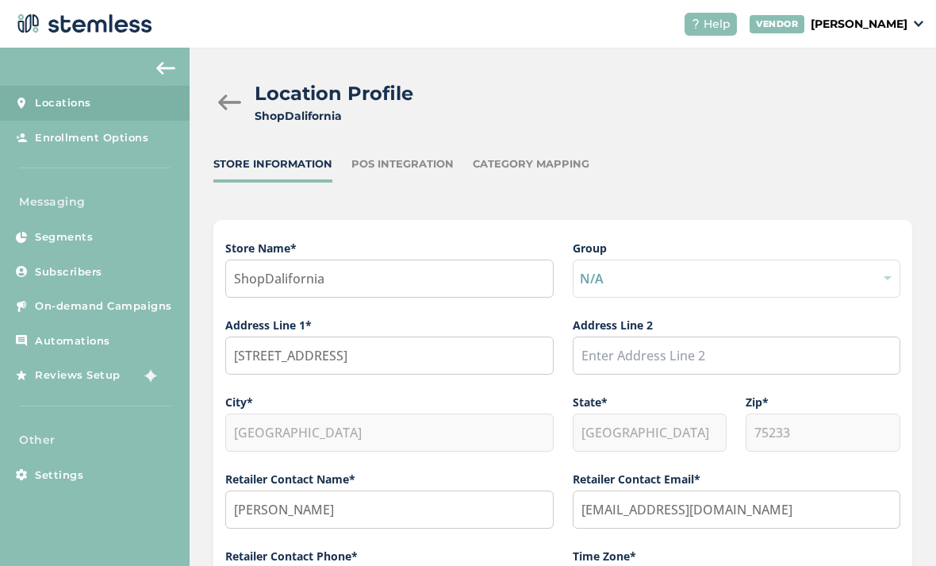
click at [558, 102] on div "Location Profile ShopDalifornia Store Information POS Integration Category Mapp…" at bounding box center [563, 556] width 746 height 1017
click at [531, 156] on div "Category Mapping" at bounding box center [531, 164] width 117 height 16
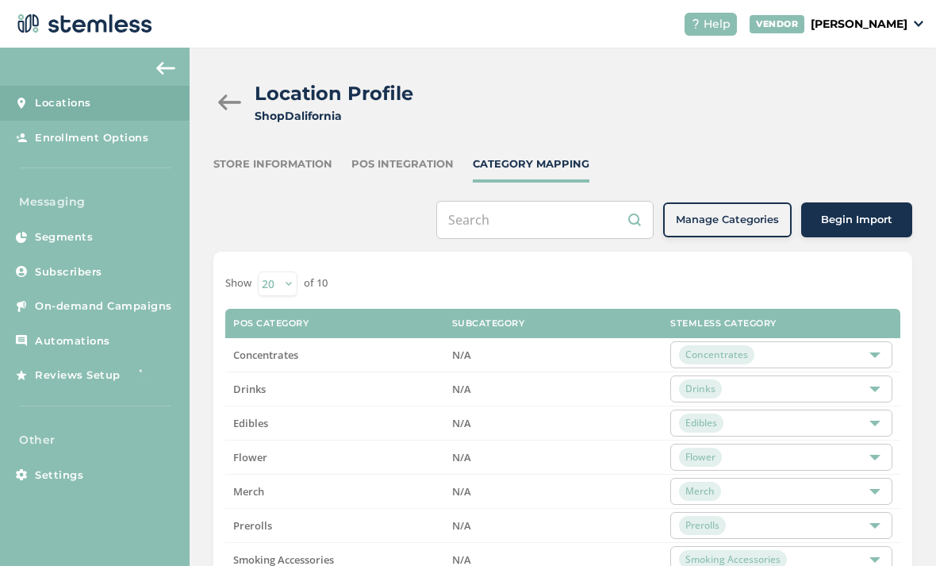
click at [123, 255] on link "Subscribers" at bounding box center [95, 272] width 190 height 35
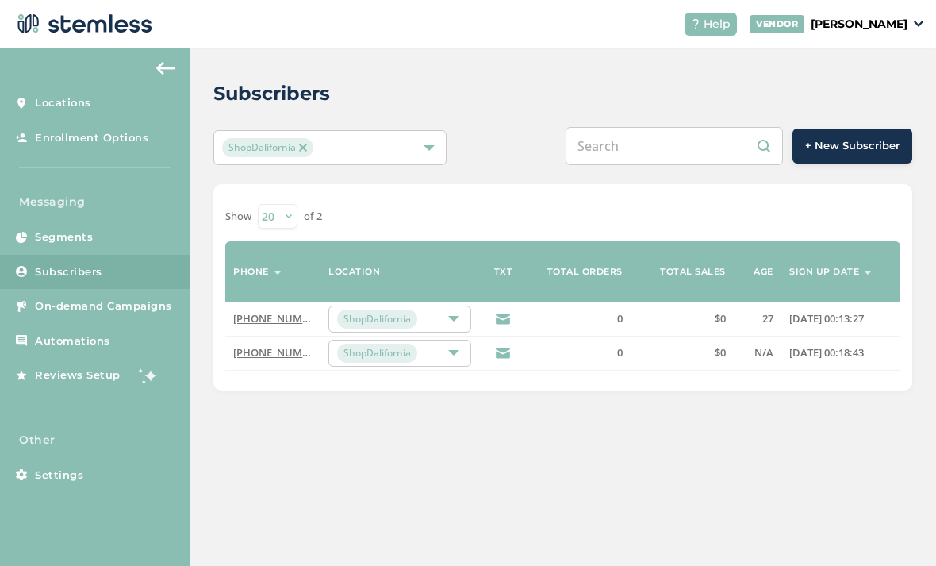
click at [96, 458] on link "Settings" at bounding box center [95, 475] width 190 height 35
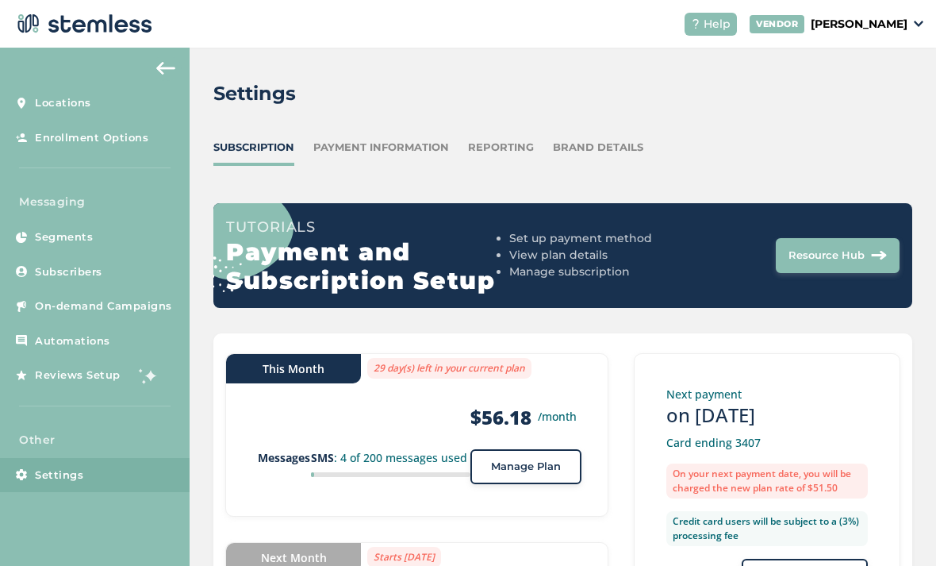
click at [122, 324] on link "Automations" at bounding box center [95, 341] width 190 height 35
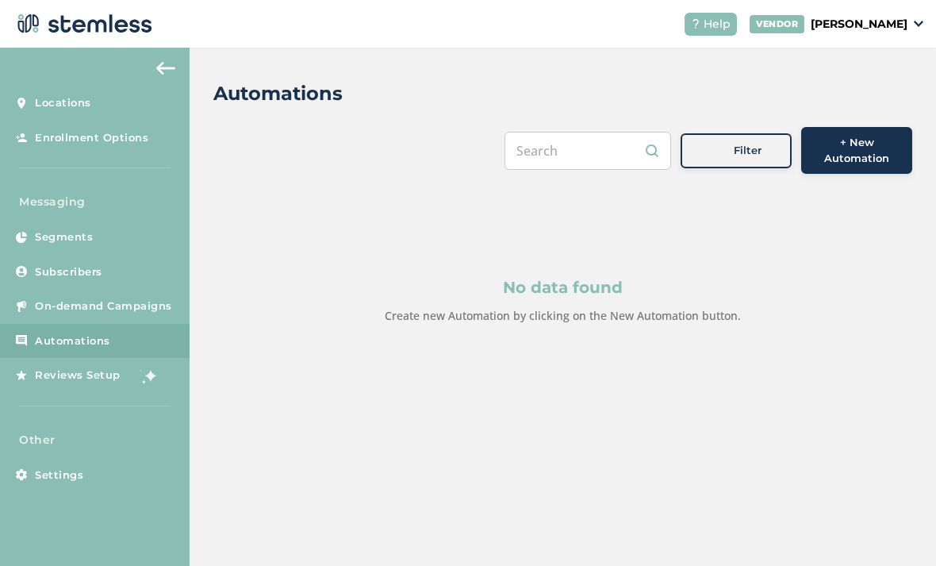
click at [125, 298] on span "On-demand Campaigns" at bounding box center [103, 306] width 137 height 16
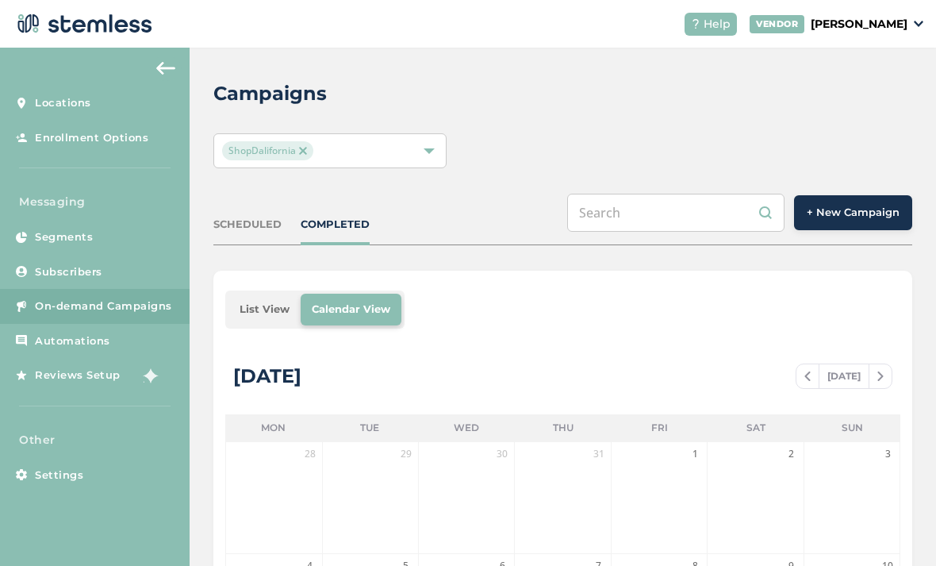
click at [113, 255] on link "Subscribers" at bounding box center [95, 272] width 190 height 35
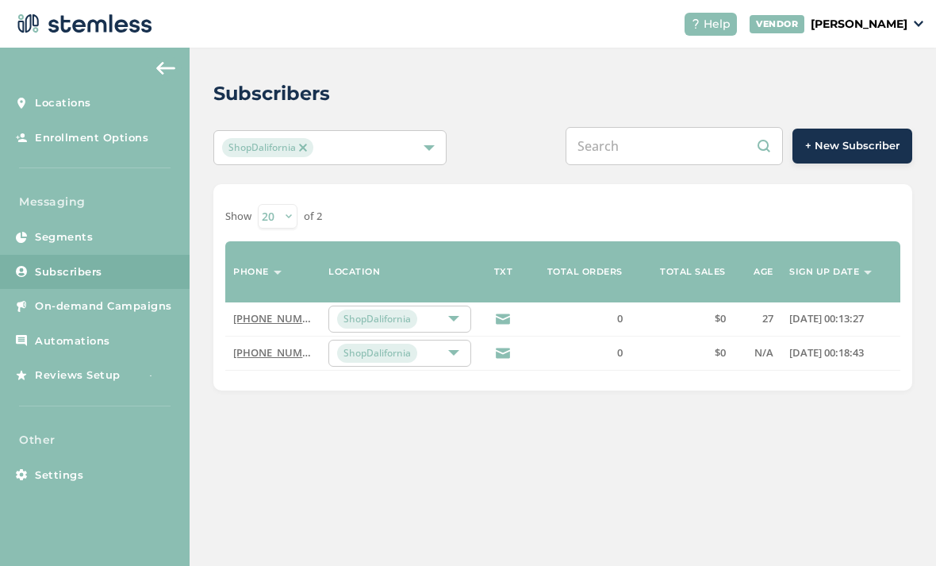
click at [854, 138] on span "+ New Subscriber" at bounding box center [852, 146] width 94 height 16
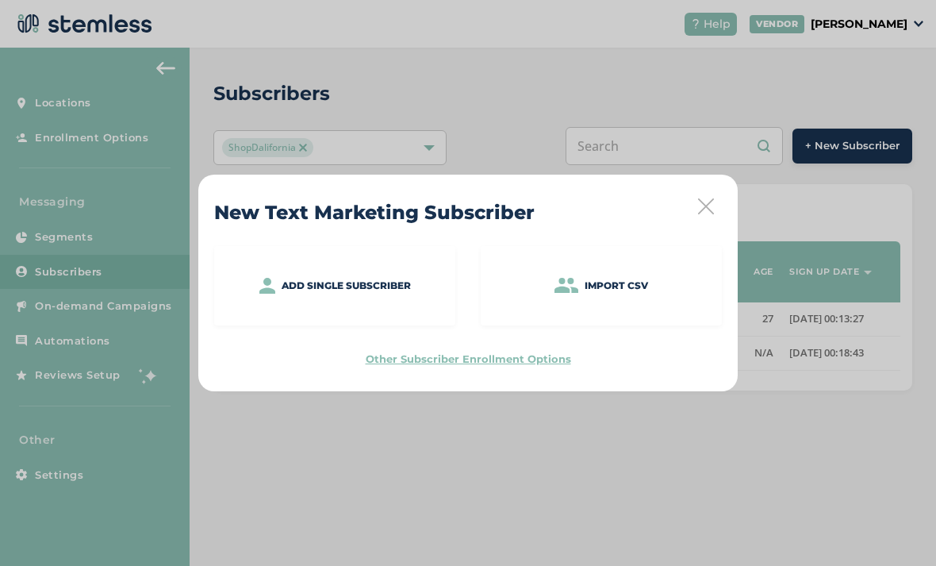
click at [545, 357] on label "Other Subscriber Enrollment Options" at bounding box center [468, 358] width 205 height 13
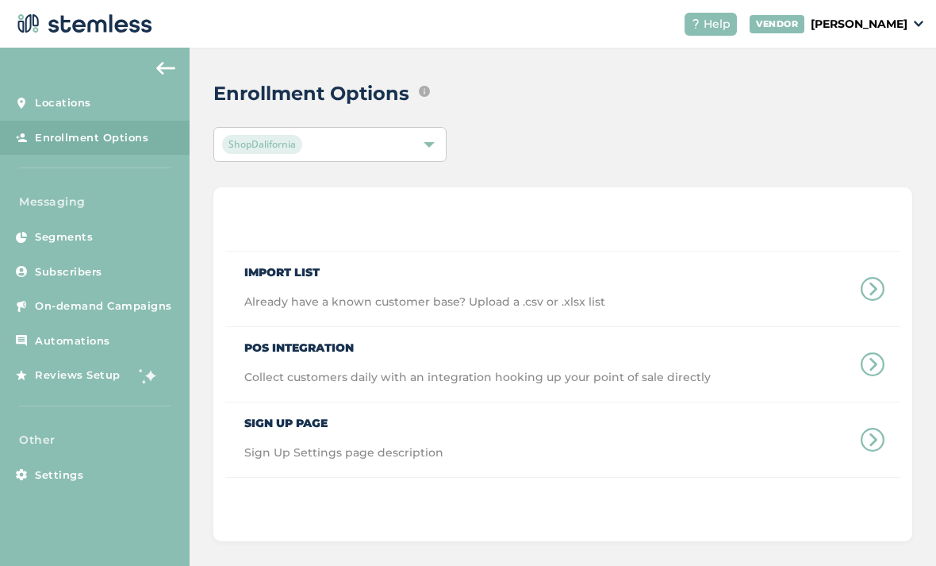
click at [662, 327] on div "POS Integration Collect customers daily with an integration hooking up your poi…" at bounding box center [467, 364] width 485 height 75
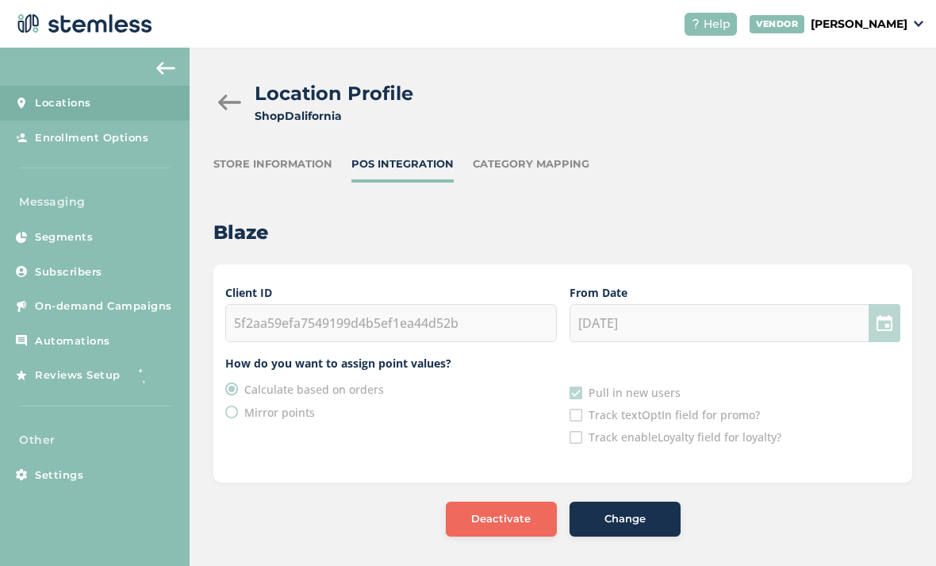
click at [221, 94] on div at bounding box center [229, 102] width 32 height 16
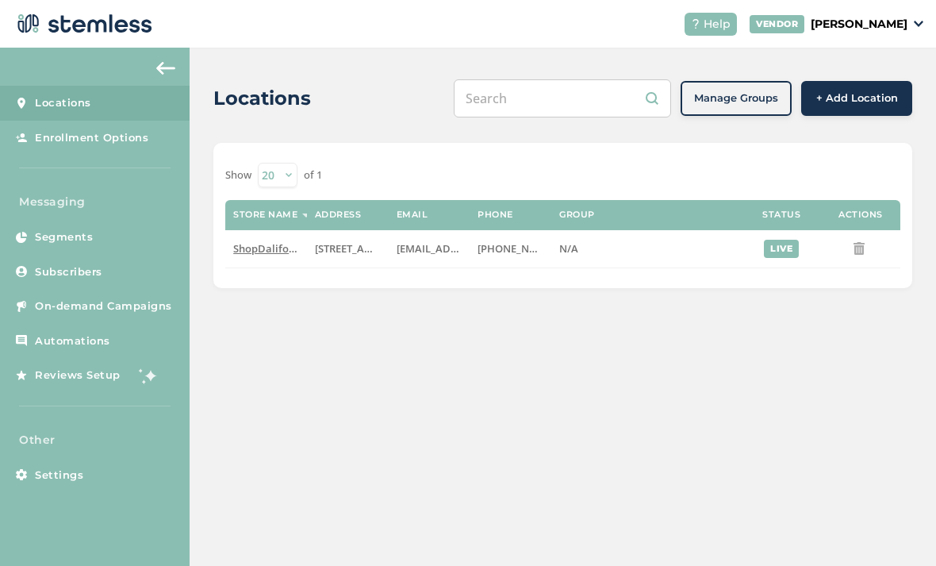
click at [111, 255] on link "Subscribers" at bounding box center [95, 272] width 190 height 35
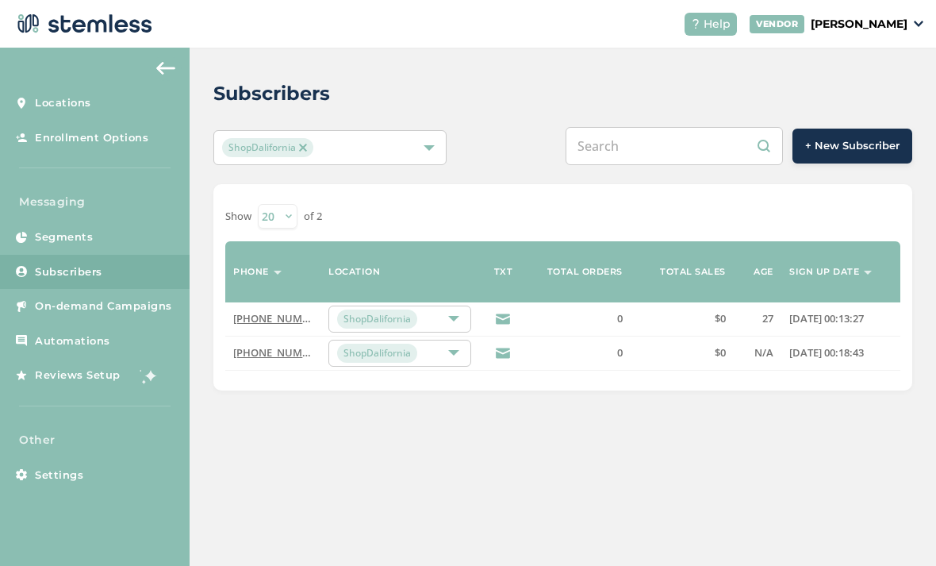
click at [99, 458] on link "Settings" at bounding box center [95, 475] width 190 height 35
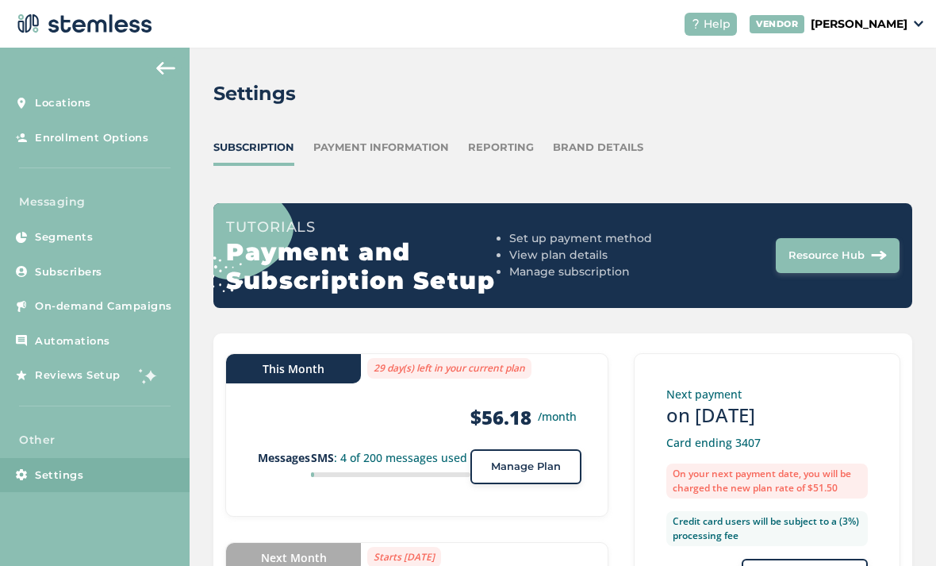
click at [405, 140] on div "Payment Information" at bounding box center [381, 148] width 136 height 16
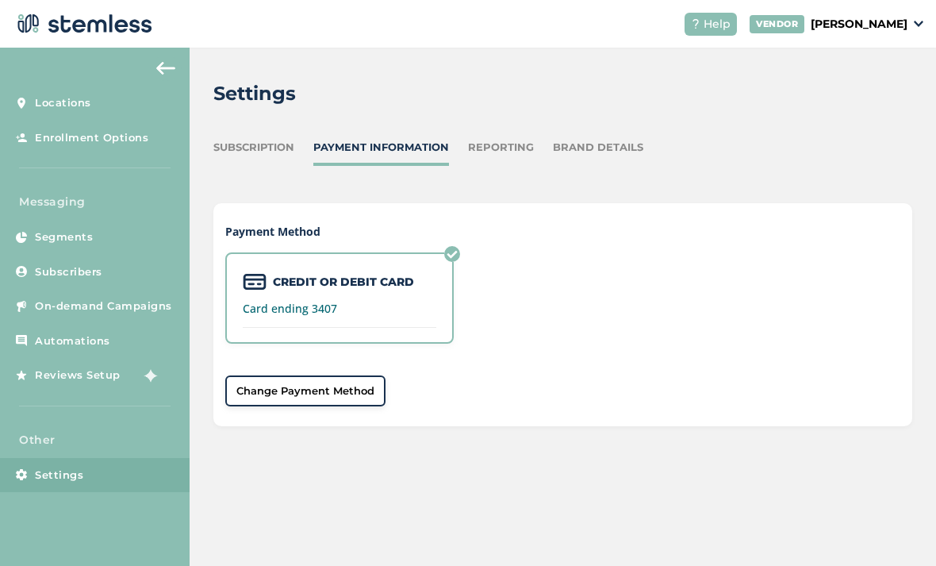
click at [361, 303] on label "Card ending 3407" at bounding box center [340, 308] width 194 height 11
click at [359, 252] on div "CREDIT OR DEBIT CARD Card ending 3407" at bounding box center [339, 297] width 228 height 91
click at [339, 383] on span "Change Payment Method" at bounding box center [305, 391] width 138 height 16
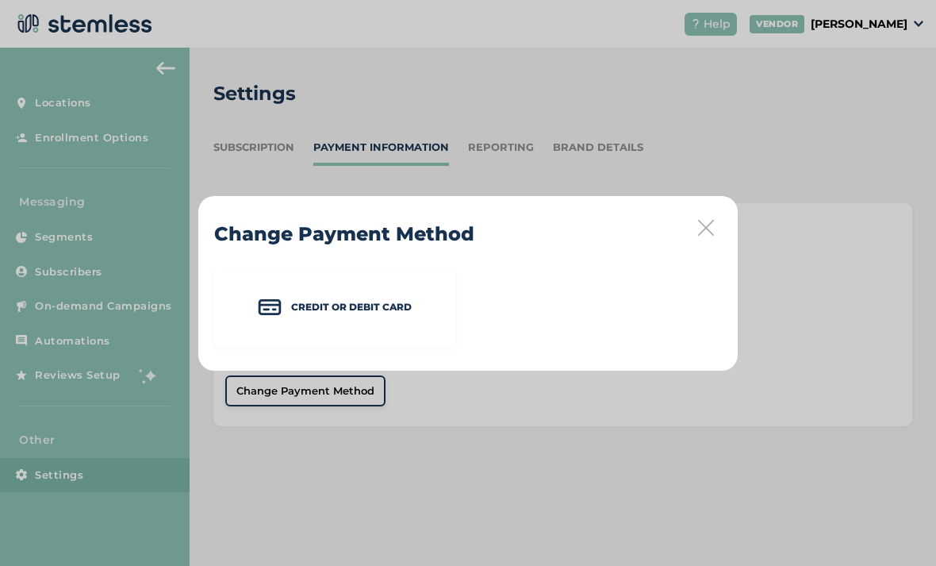
click at [700, 229] on icon at bounding box center [706, 228] width 16 height 16
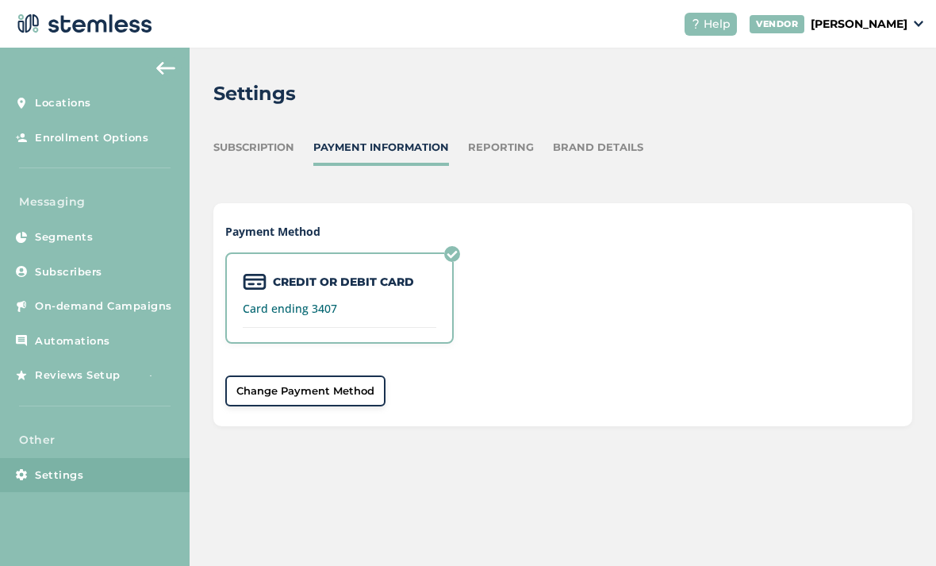
click at [369, 303] on label "Card ending 3407" at bounding box center [340, 308] width 194 height 11
click at [307, 140] on div "Subscription Payment Information Reporting Brand Details" at bounding box center [562, 156] width 699 height 32
click at [264, 140] on div "Subscription" at bounding box center [253, 148] width 81 height 16
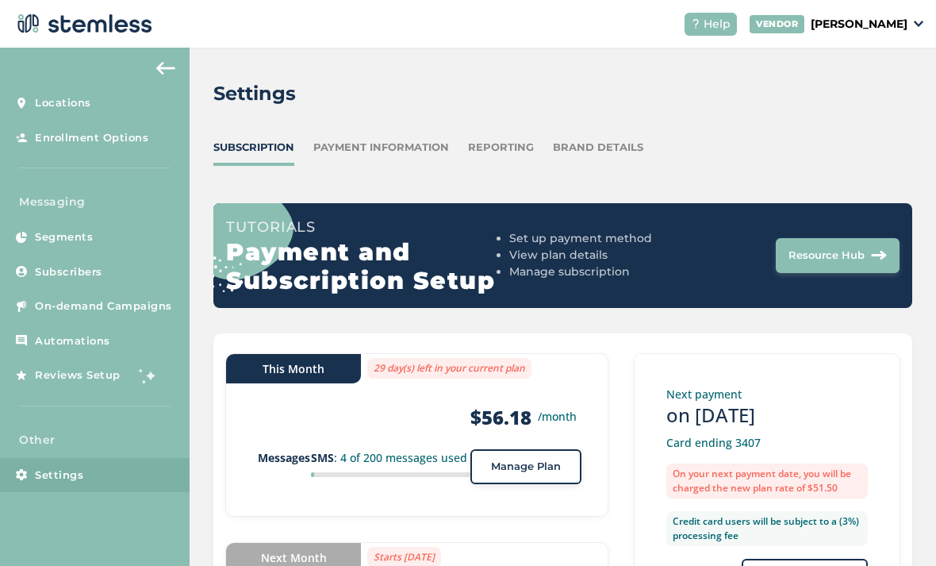
click at [117, 255] on link "Subscribers" at bounding box center [95, 272] width 190 height 35
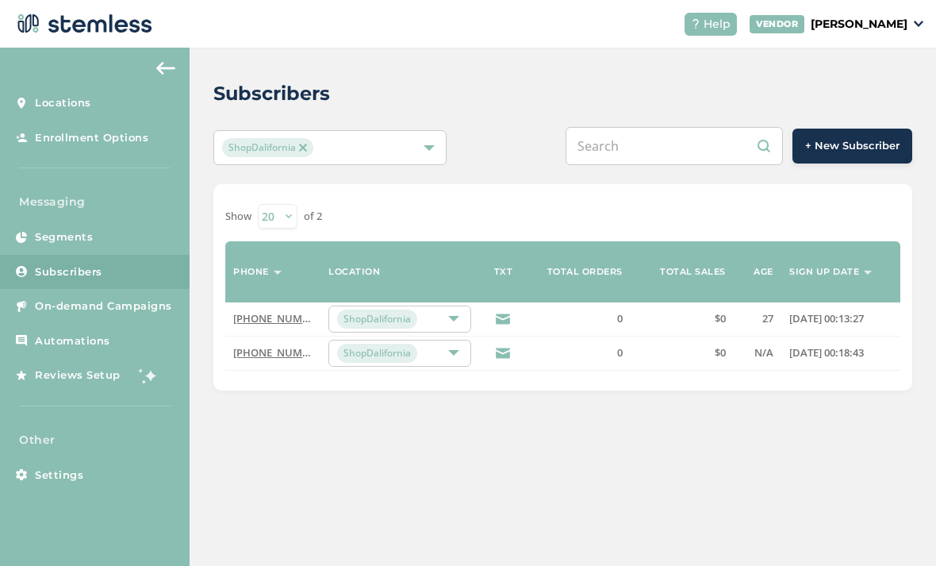
click at [113, 289] on link "On-demand Campaigns" at bounding box center [95, 306] width 190 height 35
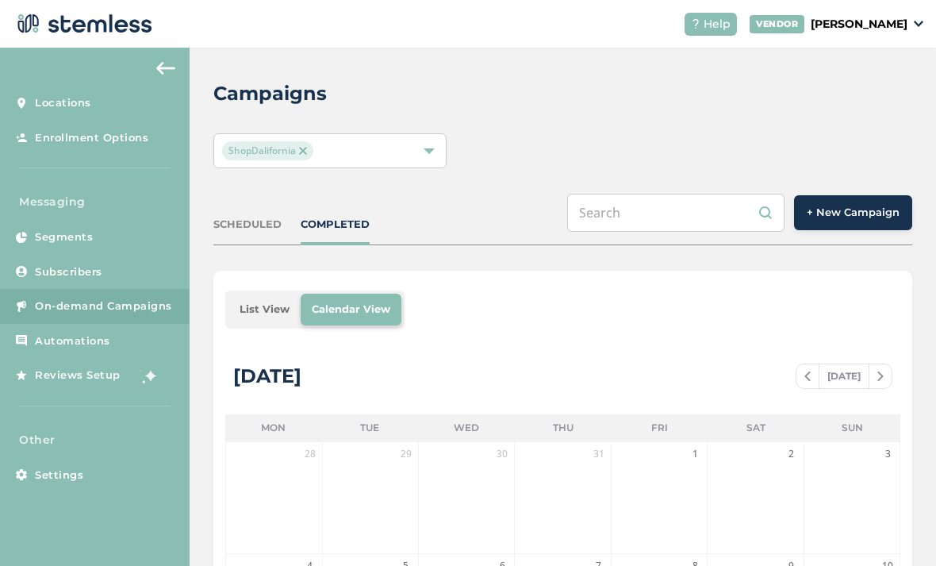
click at [115, 220] on link "Segments" at bounding box center [95, 237] width 190 height 35
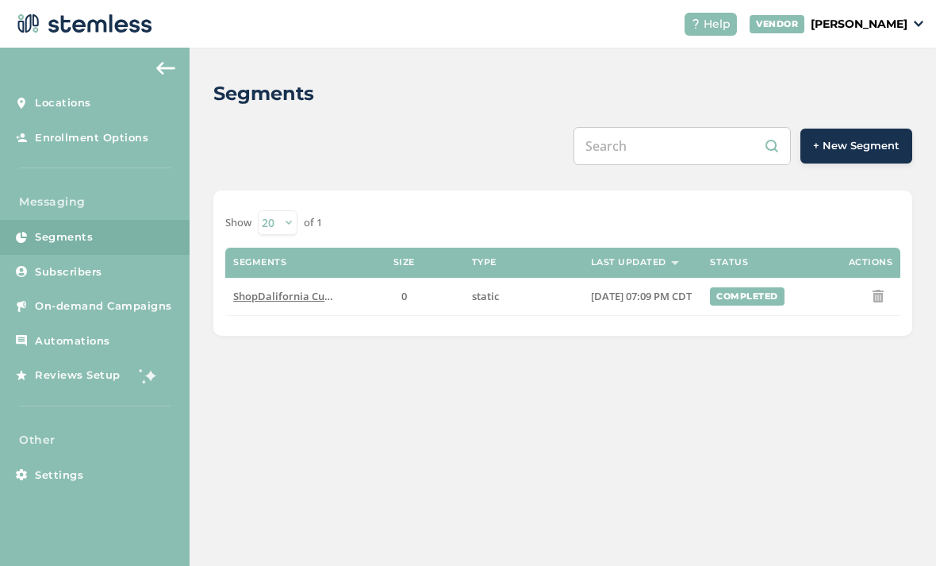
click at [134, 255] on link "Subscribers" at bounding box center [95, 272] width 190 height 35
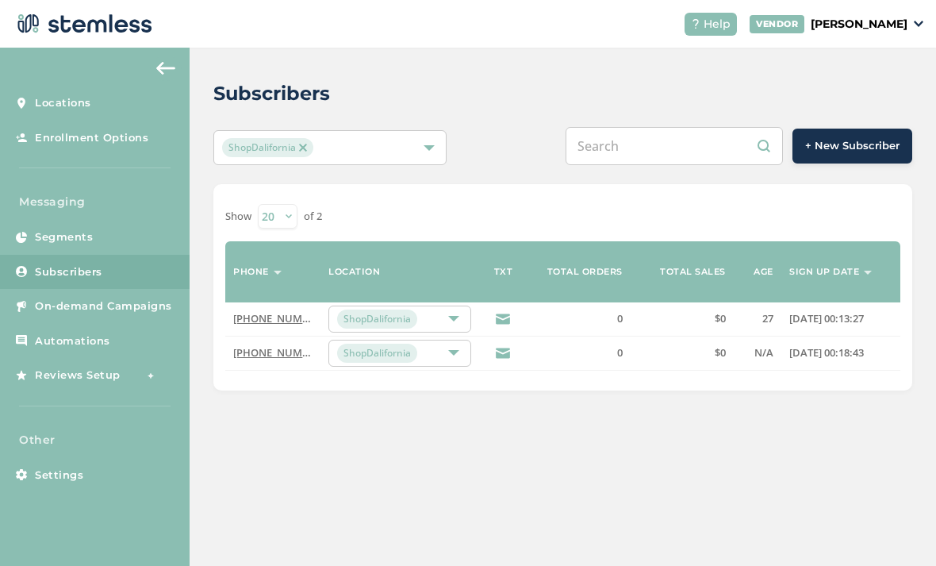
click at [865, 138] on span "+ New Subscriber" at bounding box center [852, 146] width 94 height 16
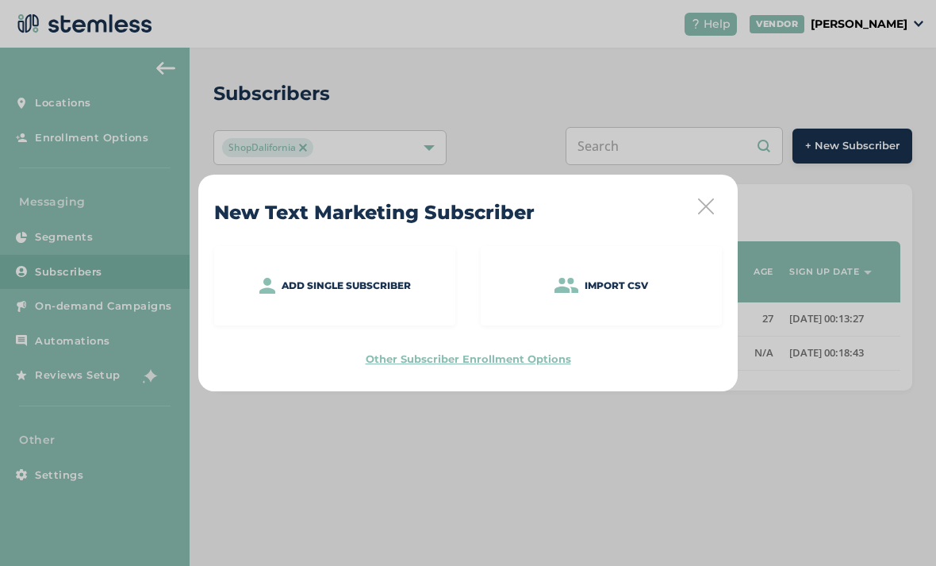
click at [708, 213] on icon at bounding box center [706, 206] width 16 height 16
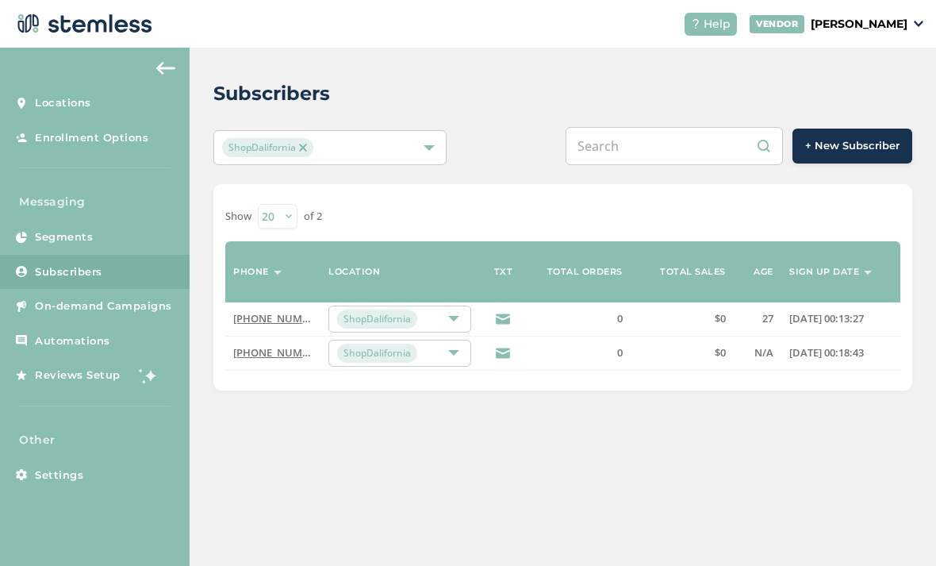
click at [127, 298] on span "On-demand Campaigns" at bounding box center [103, 306] width 137 height 16
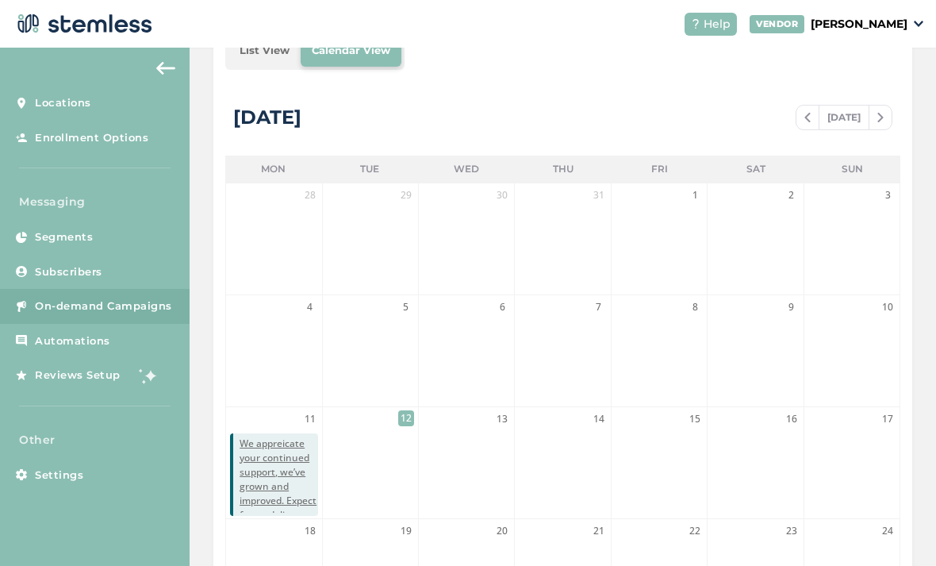
scroll to position [308, 0]
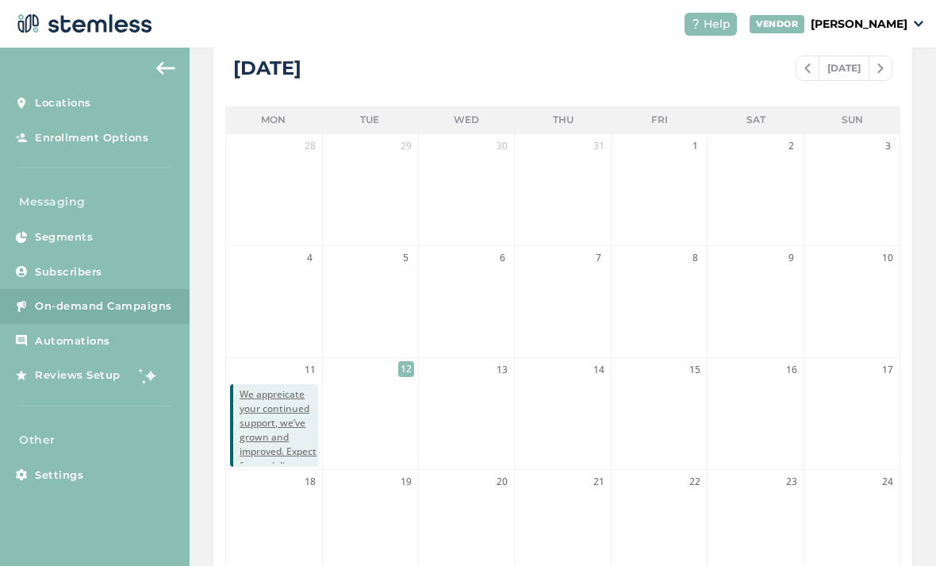
click at [119, 220] on link "Segments" at bounding box center [95, 237] width 190 height 35
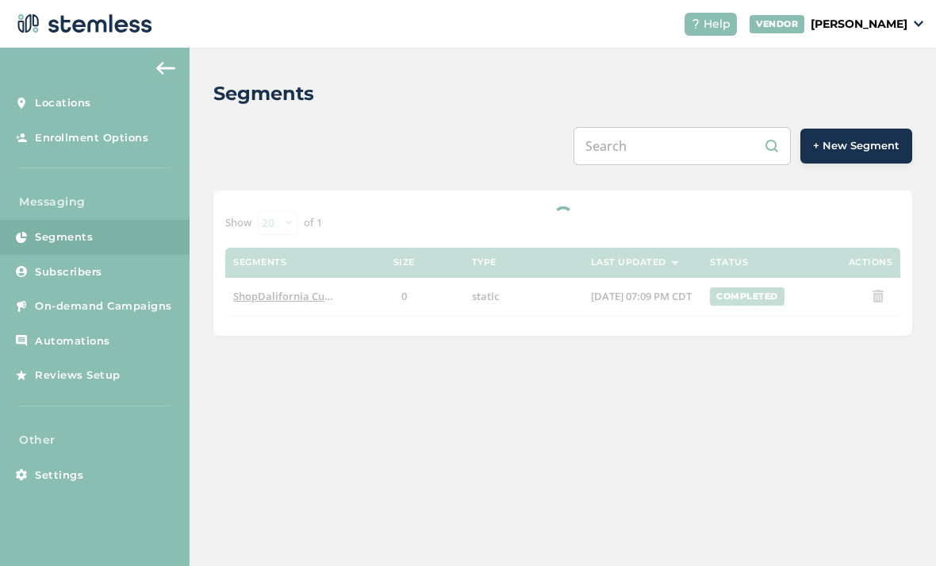
click at [132, 255] on link "Subscribers" at bounding box center [95, 272] width 190 height 35
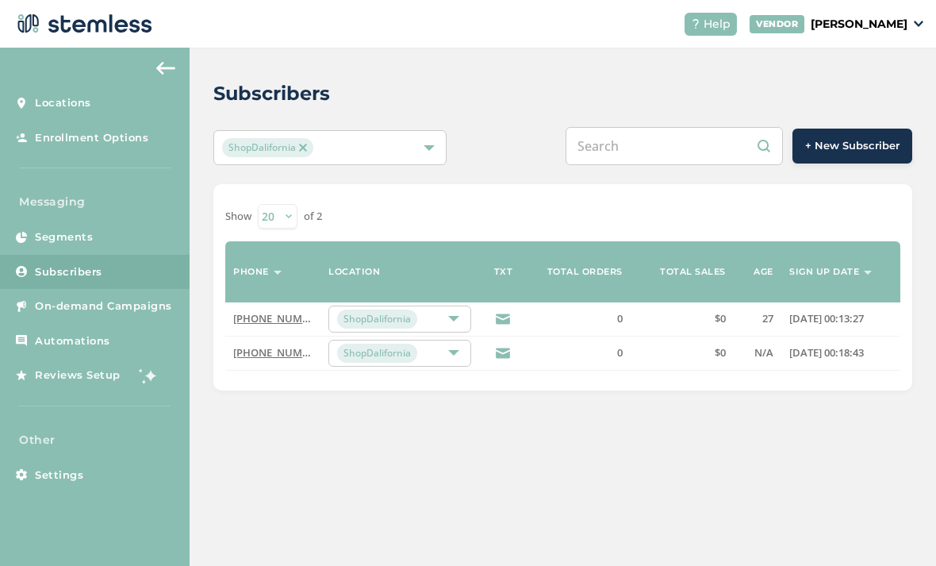
click at [305, 15] on header "Help VENDOR [PERSON_NAME]" at bounding box center [468, 24] width 936 height 48
